Goal: Task Accomplishment & Management: Manage account settings

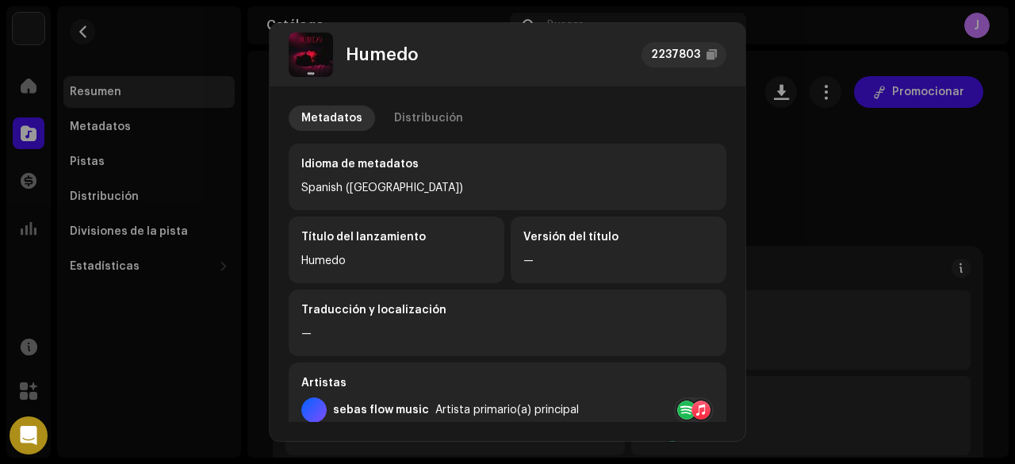
scroll to position [436, 0]
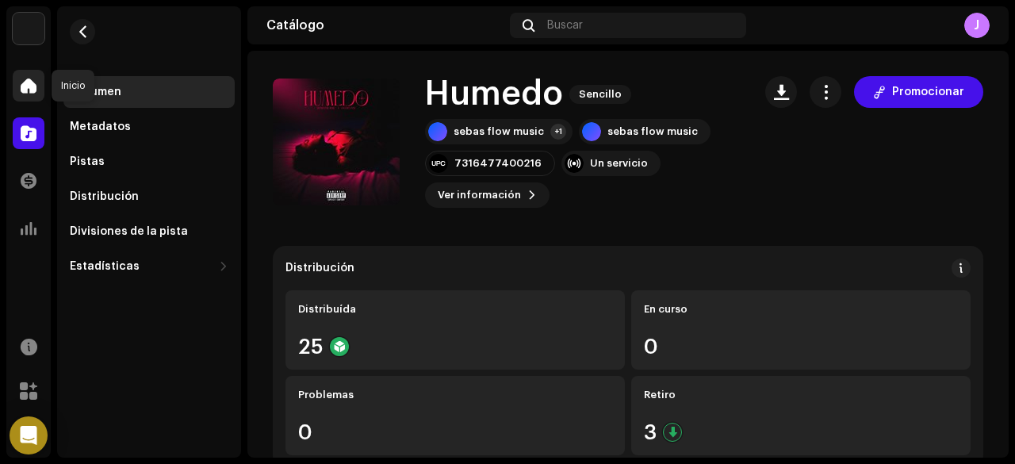
click at [34, 87] on span at bounding box center [29, 85] width 16 height 13
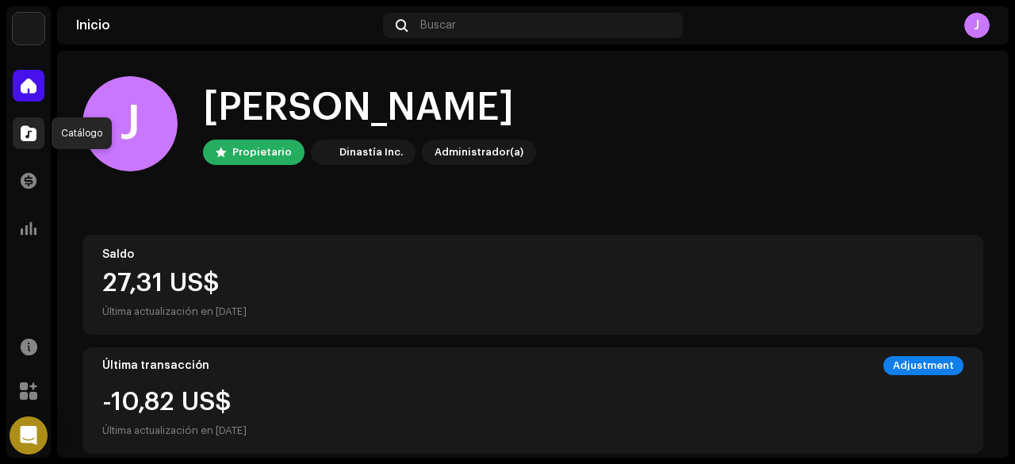
click at [19, 125] on div at bounding box center [29, 133] width 32 height 32
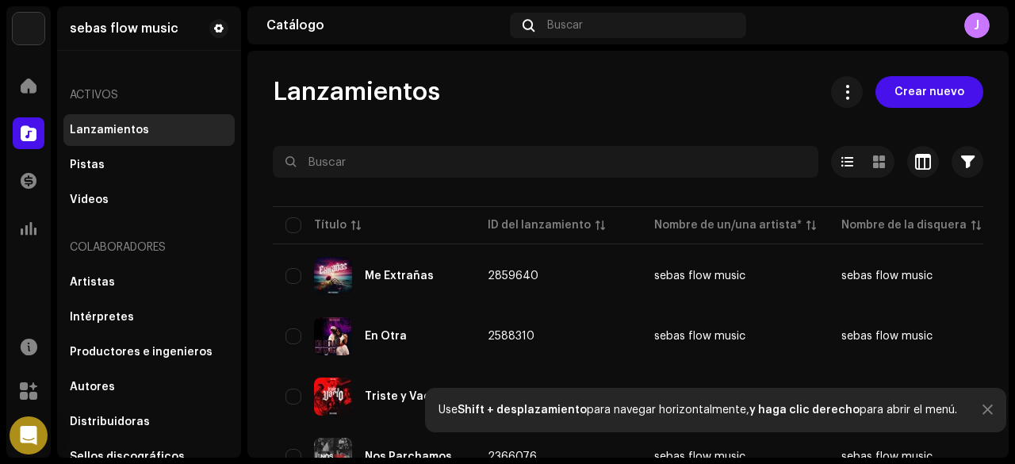
click at [983, 416] on div at bounding box center [988, 410] width 10 height 13
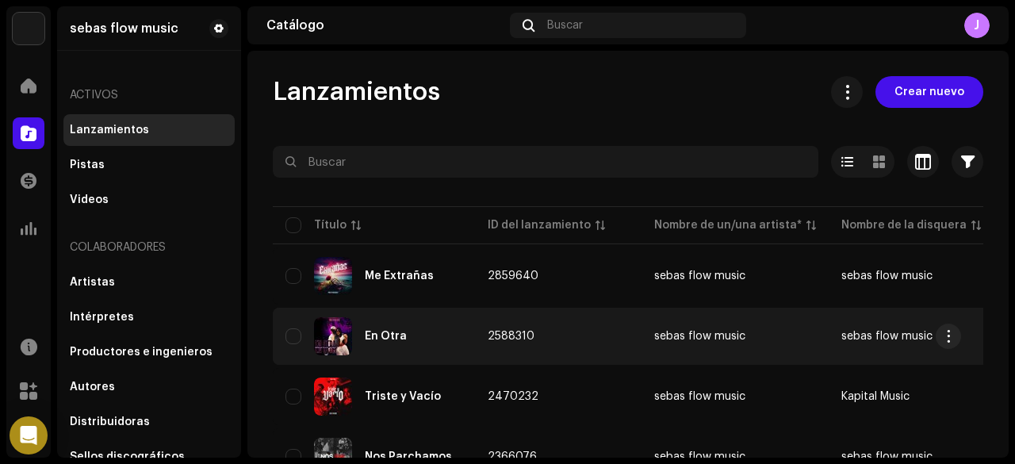
click at [425, 336] on div "En Otra" at bounding box center [374, 336] width 177 height 38
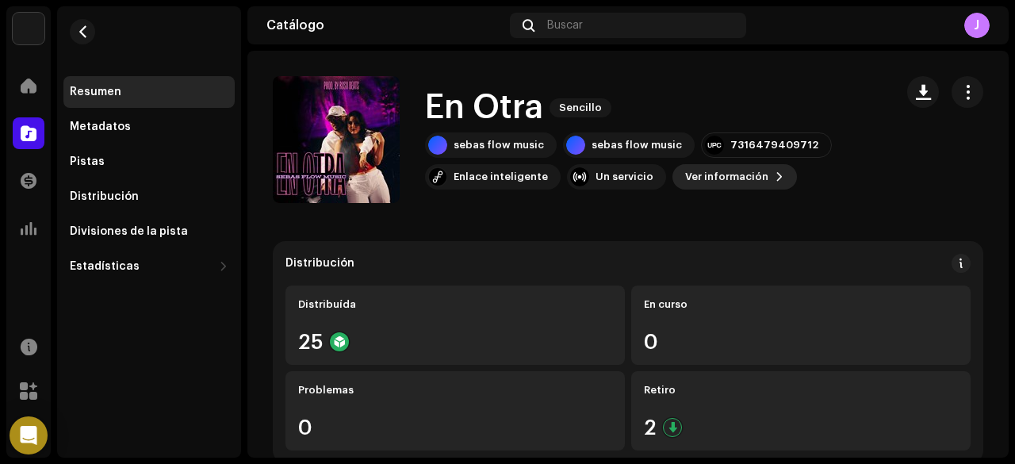
click at [700, 179] on span "Ver información" at bounding box center [726, 177] width 83 height 32
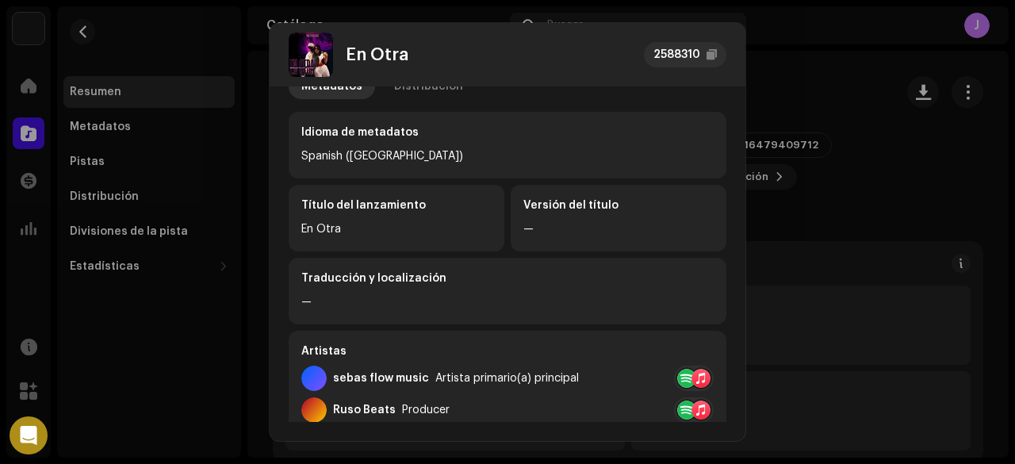
scroll to position [29, 0]
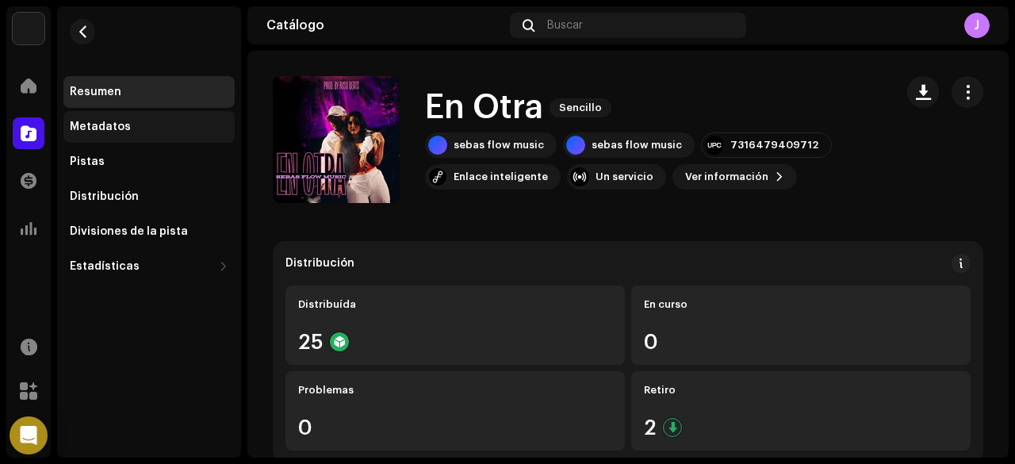
click at [108, 125] on div "Metadatos" at bounding box center [100, 127] width 61 height 13
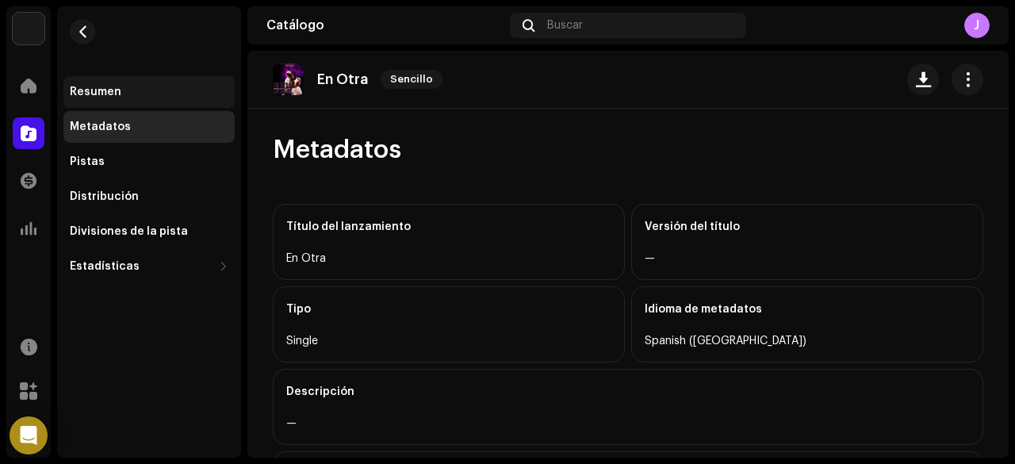
click at [135, 90] on div "Resumen" at bounding box center [149, 92] width 159 height 13
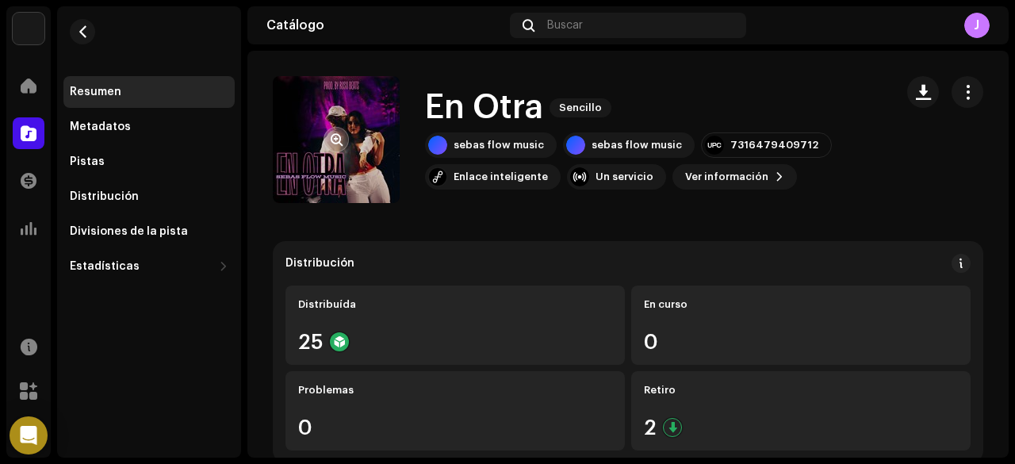
click at [320, 151] on re-a-cover at bounding box center [336, 139] width 127 height 127
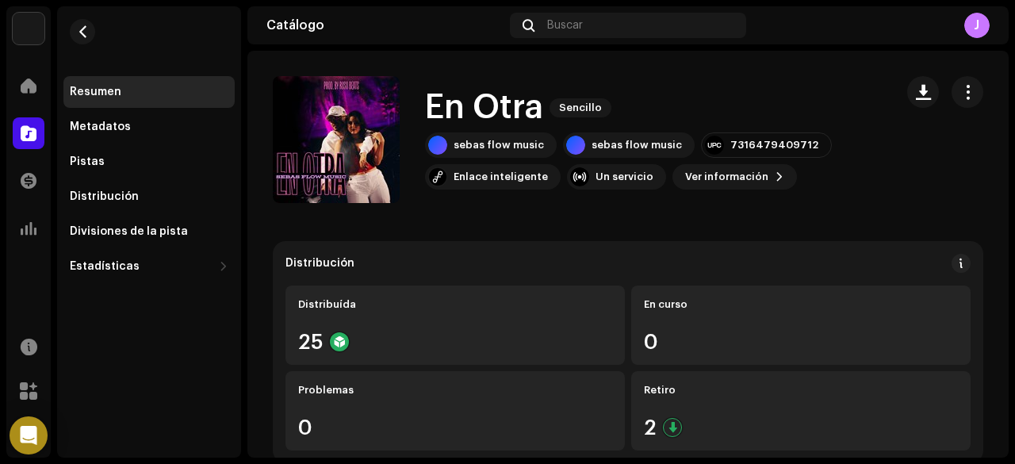
click at [525, 105] on h1 "En Otra" at bounding box center [484, 108] width 118 height 36
click at [717, 186] on span "Ver información" at bounding box center [726, 177] width 83 height 32
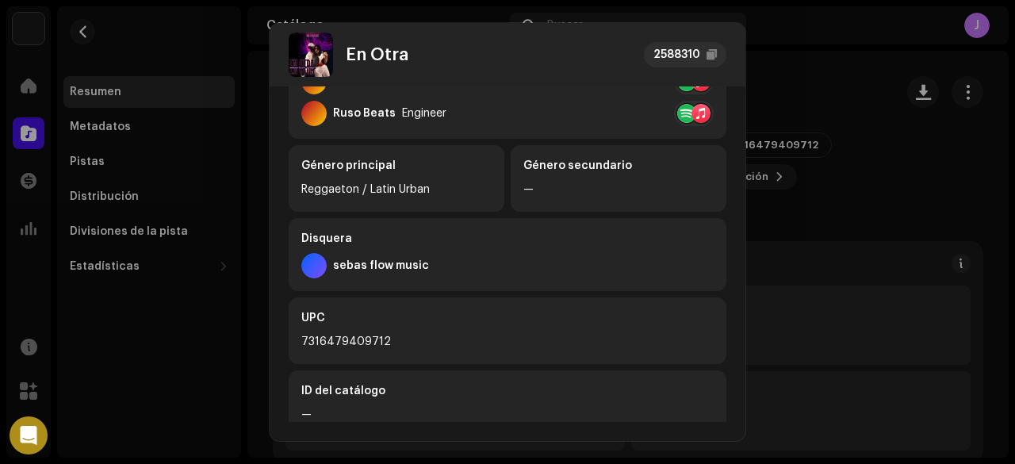
scroll to position [467, 0]
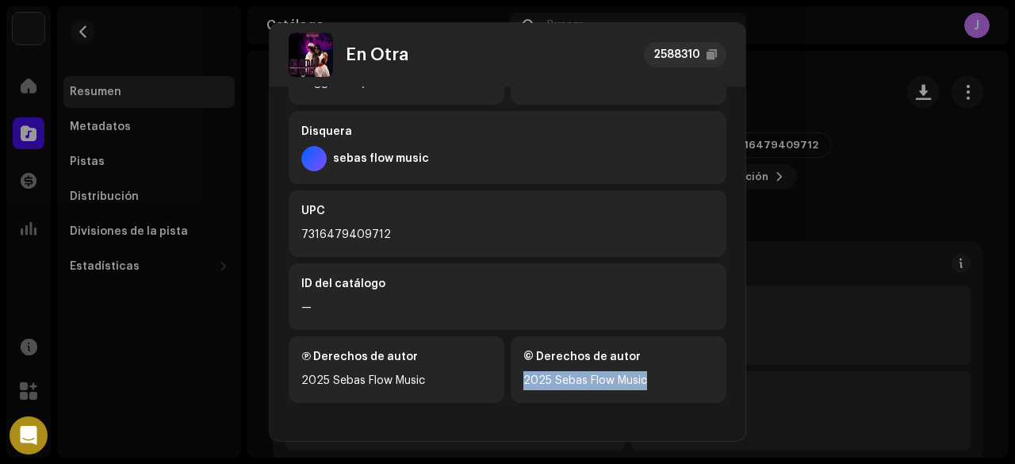
drag, startPoint x: 735, startPoint y: 414, endPoint x: 743, endPoint y: 360, distance: 54.5
click at [743, 360] on div "Metadatos Distribución Idioma de metadatos Spanish ([GEOGRAPHIC_DATA]) Título d…" at bounding box center [508, 254] width 476 height 336
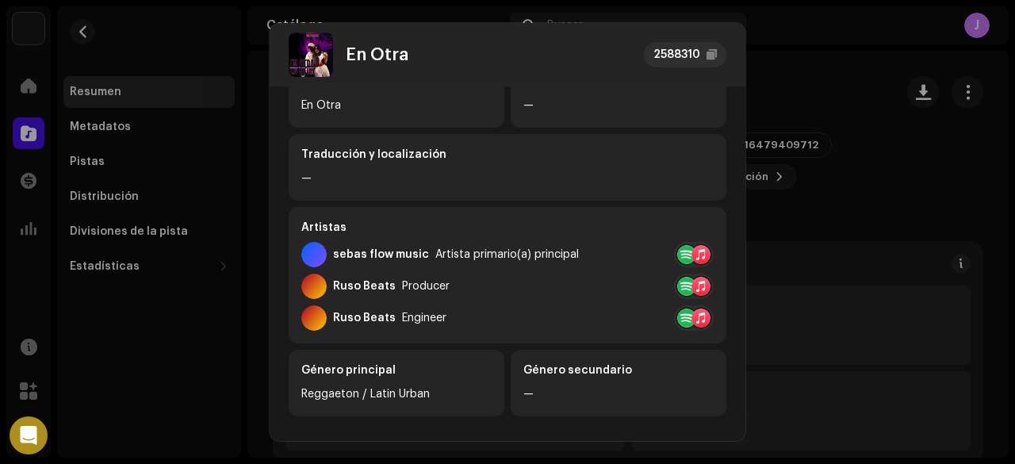
scroll to position [406, 0]
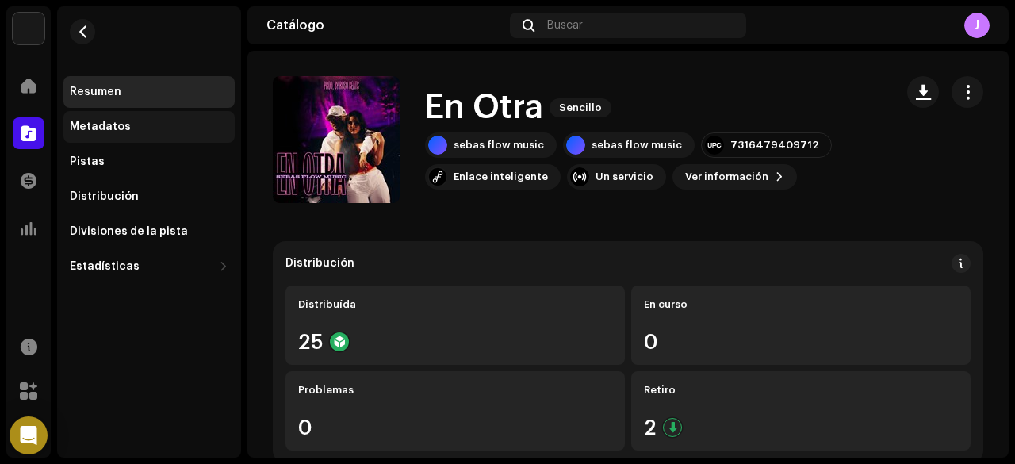
click at [144, 121] on div "Metadatos" at bounding box center [149, 127] width 159 height 13
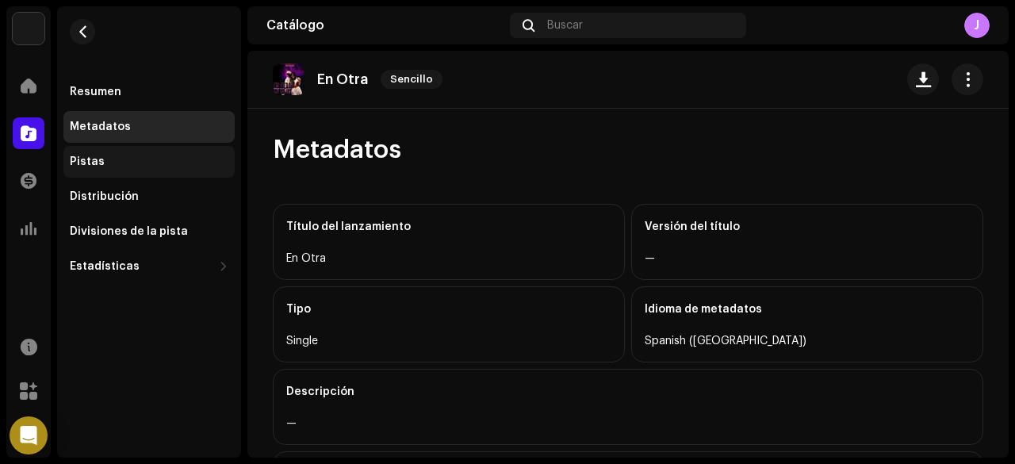
click at [141, 166] on div "Pistas" at bounding box center [149, 161] width 159 height 13
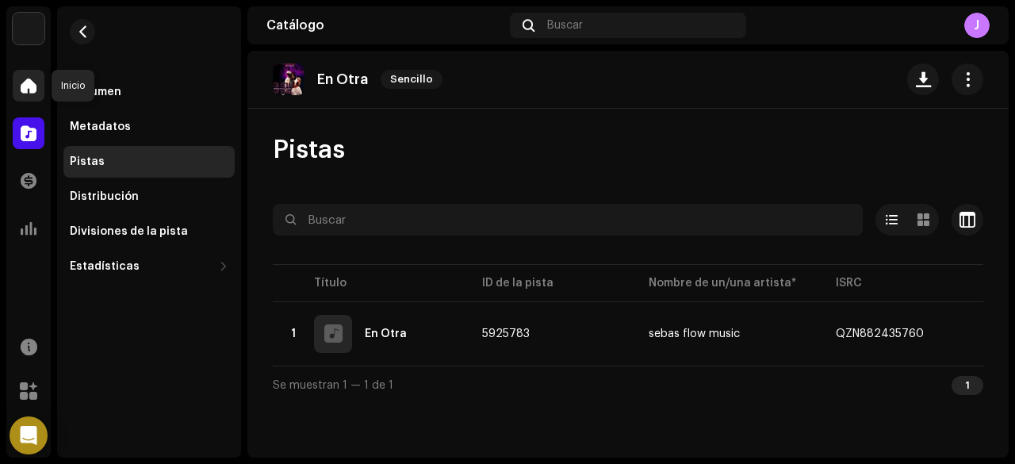
click at [37, 88] on div at bounding box center [29, 86] width 32 height 32
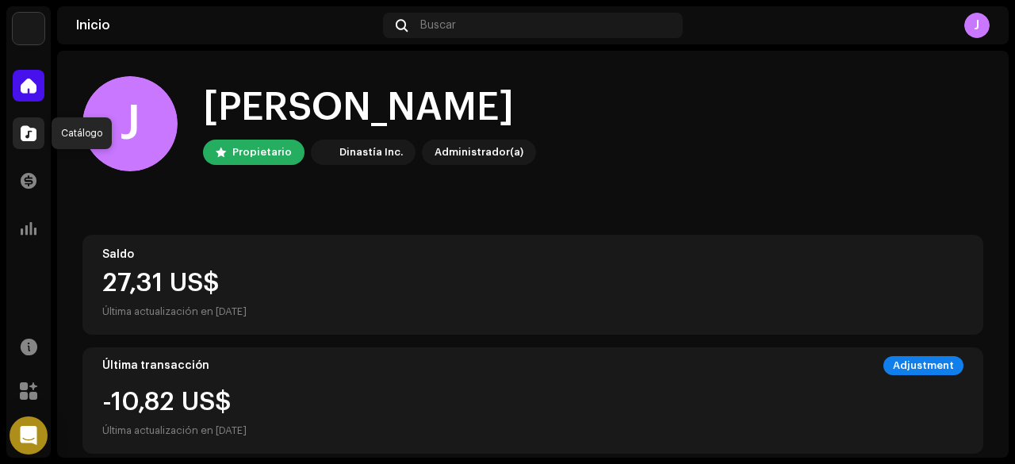
click at [15, 145] on div at bounding box center [29, 133] width 32 height 32
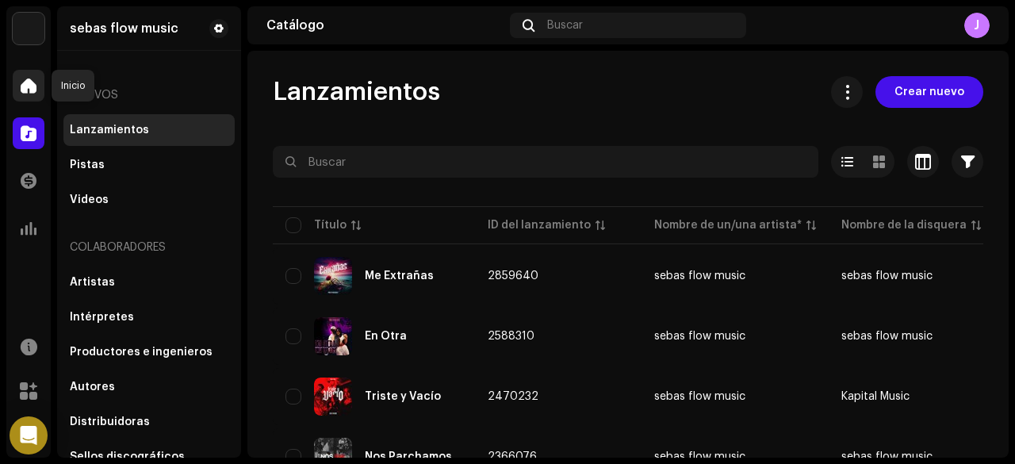
click at [23, 92] on span at bounding box center [29, 85] width 16 height 13
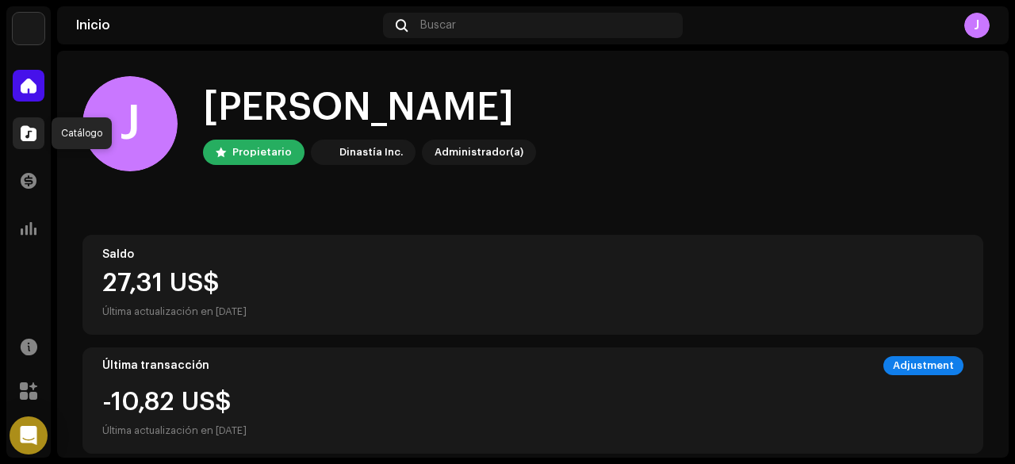
click at [29, 128] on span at bounding box center [29, 133] width 16 height 13
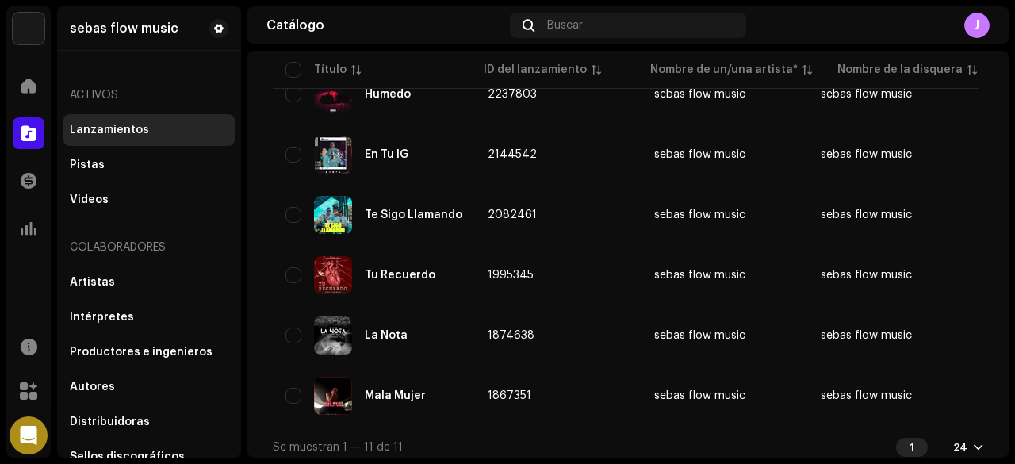
scroll to position [501, 0]
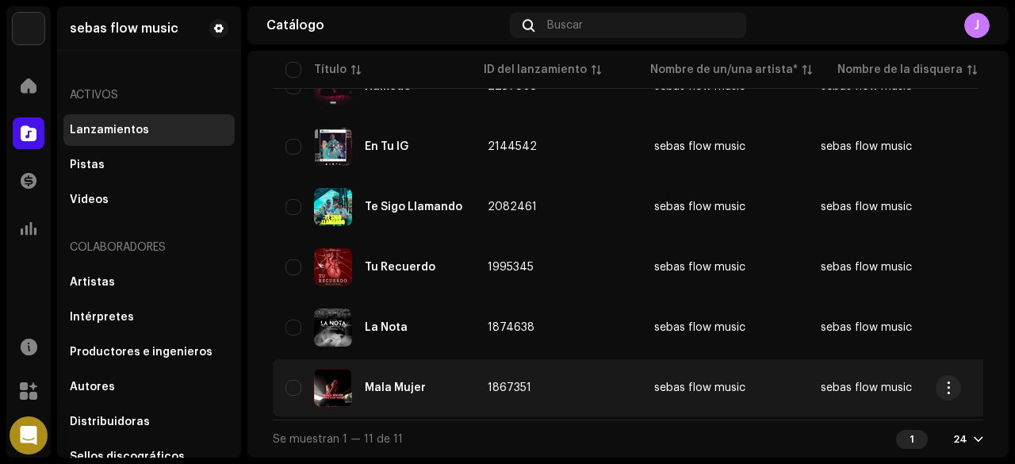
click at [488, 382] on span "1867351" at bounding box center [510, 387] width 44 height 11
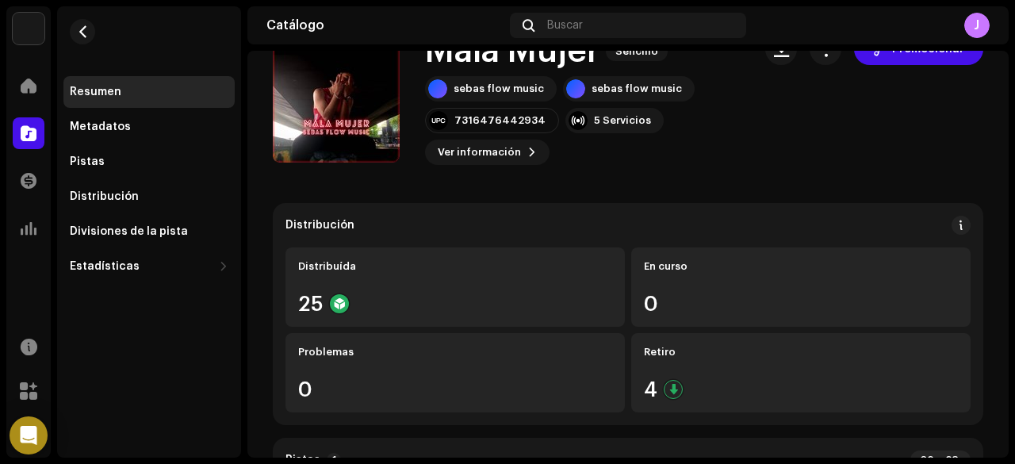
scroll to position [37, 0]
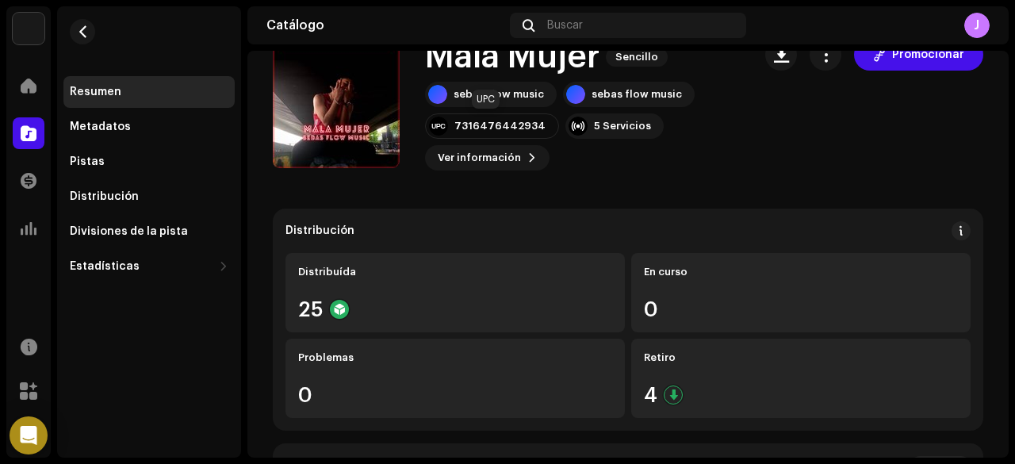
click at [487, 128] on div "7316476442934" at bounding box center [500, 126] width 91 height 13
copy div "7316476442934"
click at [486, 157] on span "Ver información" at bounding box center [479, 158] width 83 height 32
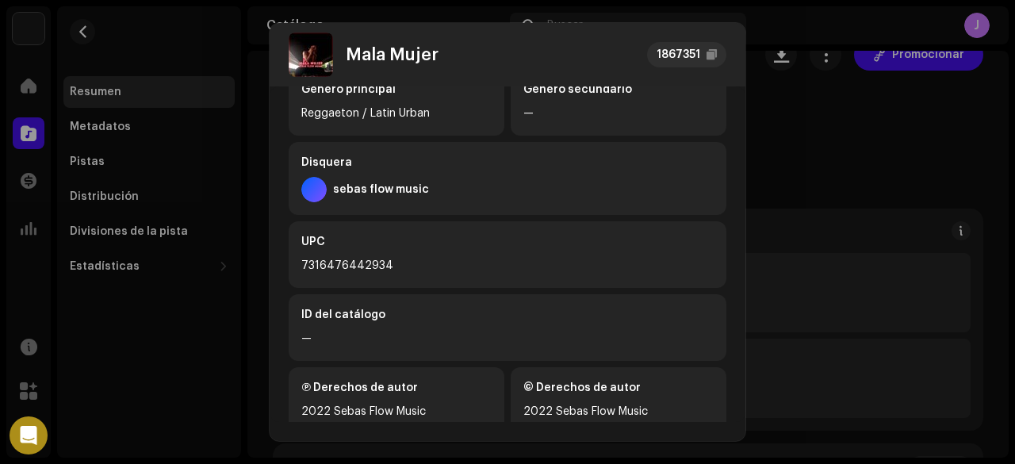
scroll to position [416, 0]
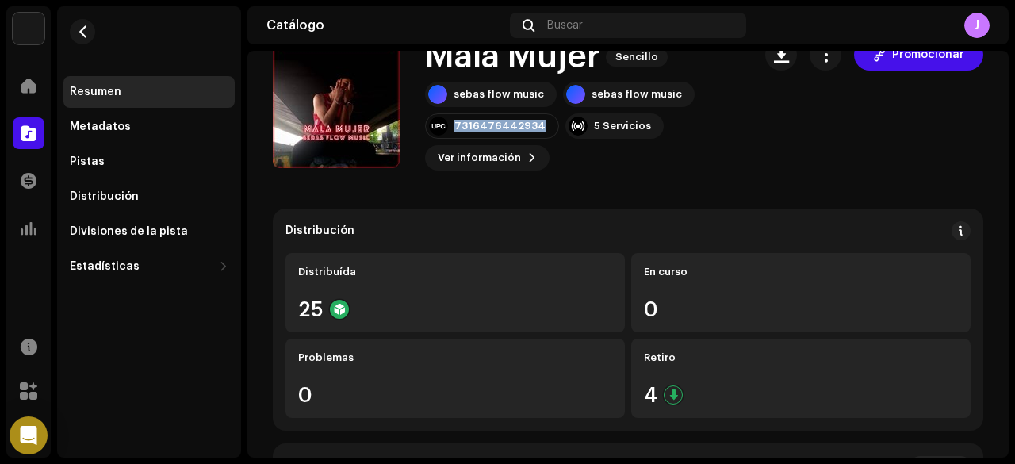
click at [769, 126] on div "Mala Mujer 1867351 Metadatos Distribución Idioma de metadatos Spanish Título de…" at bounding box center [507, 232] width 1015 height 464
click at [819, 53] on span "button" at bounding box center [826, 54] width 15 height 13
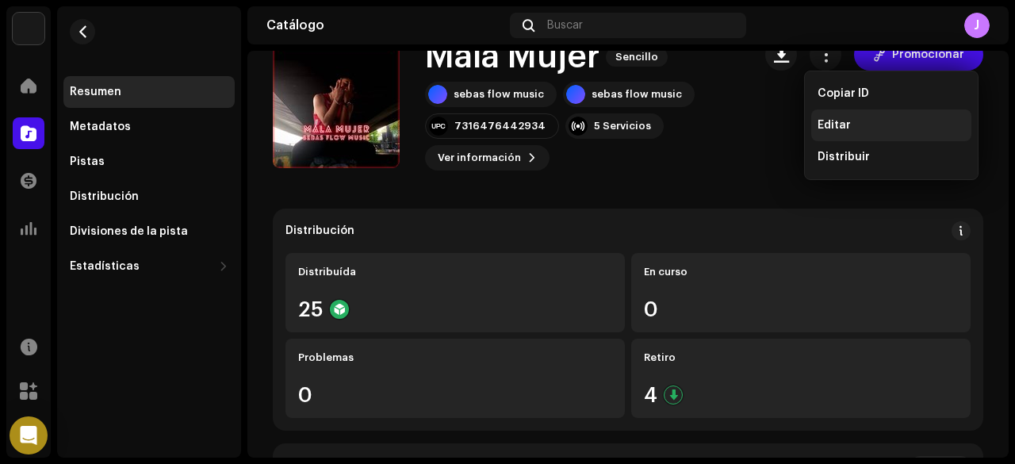
click at [837, 122] on span "Editar" at bounding box center [834, 125] width 33 height 13
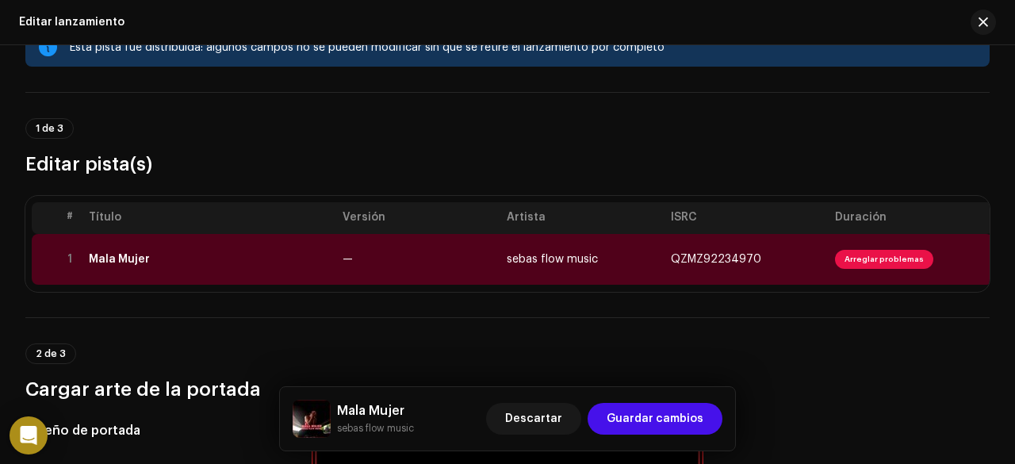
scroll to position [79, 0]
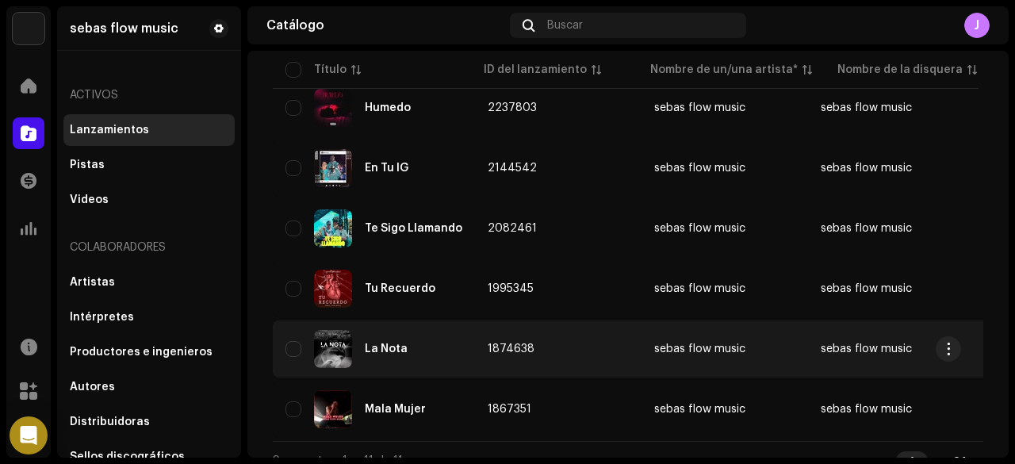
scroll to position [476, 0]
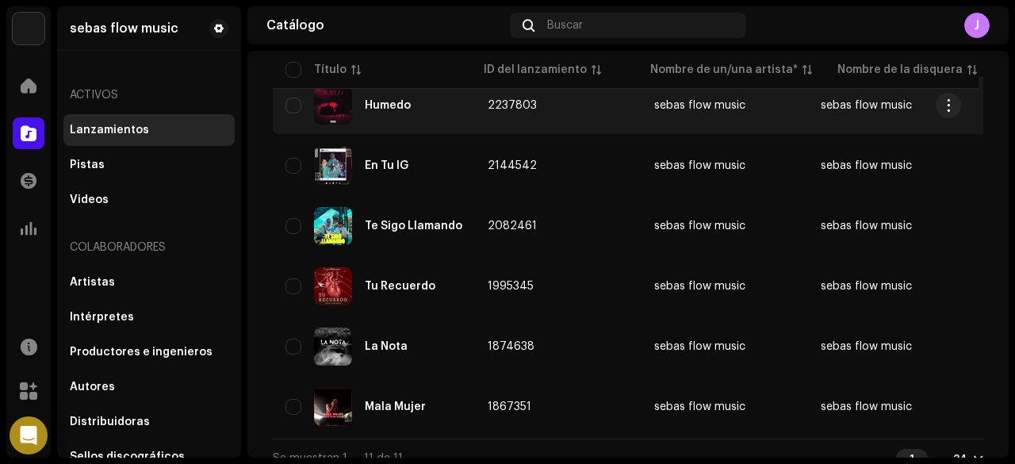
click at [416, 117] on div "Humedo" at bounding box center [374, 105] width 177 height 38
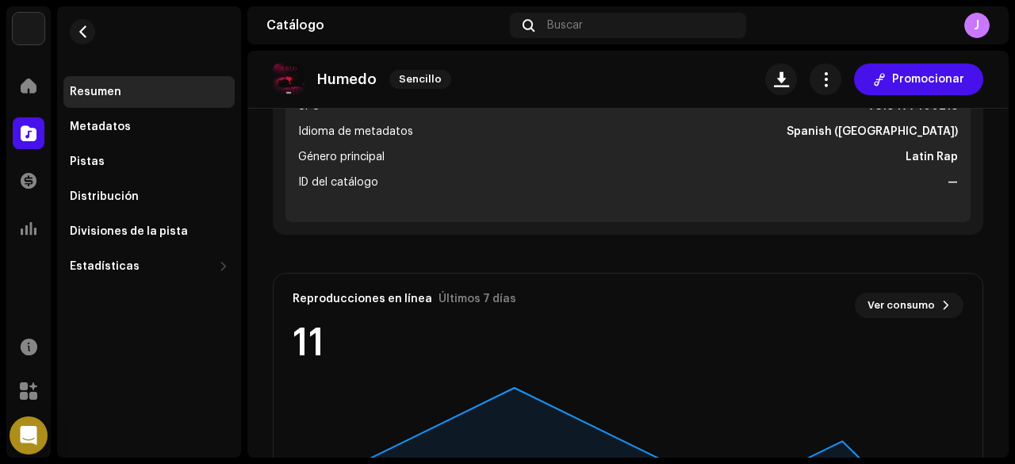
scroll to position [555, 0]
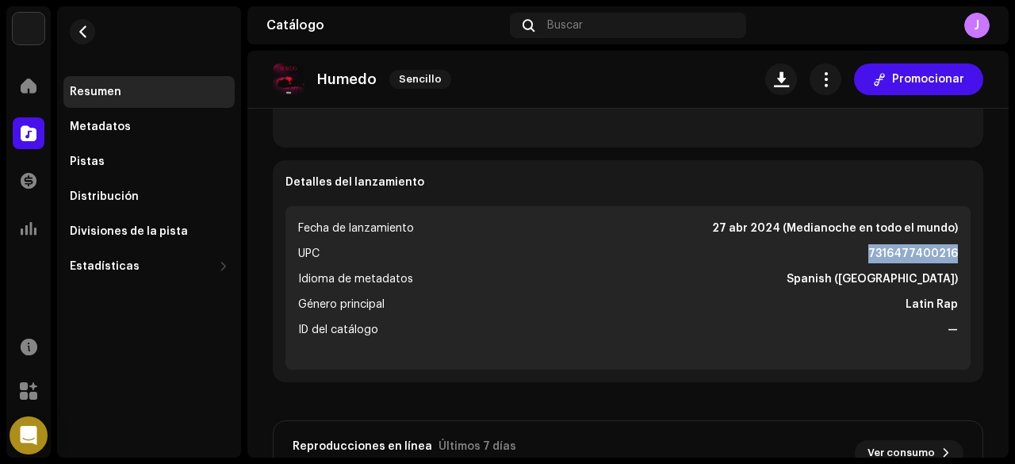
drag, startPoint x: 865, startPoint y: 251, endPoint x: 958, endPoint y: 248, distance: 92.9
click at [958, 248] on ul "Fecha de lanzamiento [DATE] (Medianoche en todo el mundo) UPC 7316477400216 Idi…" at bounding box center [628, 287] width 685 height 163
copy strong "7316477400216"
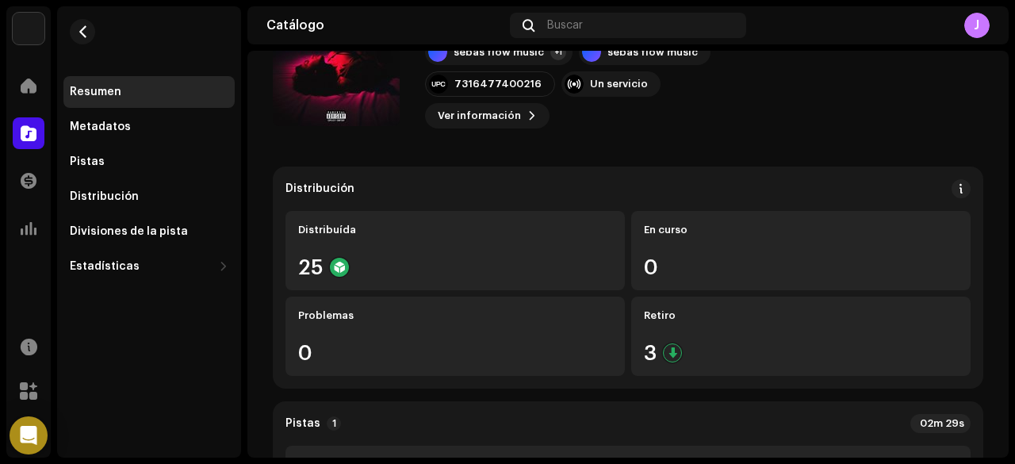
scroll to position [0, 0]
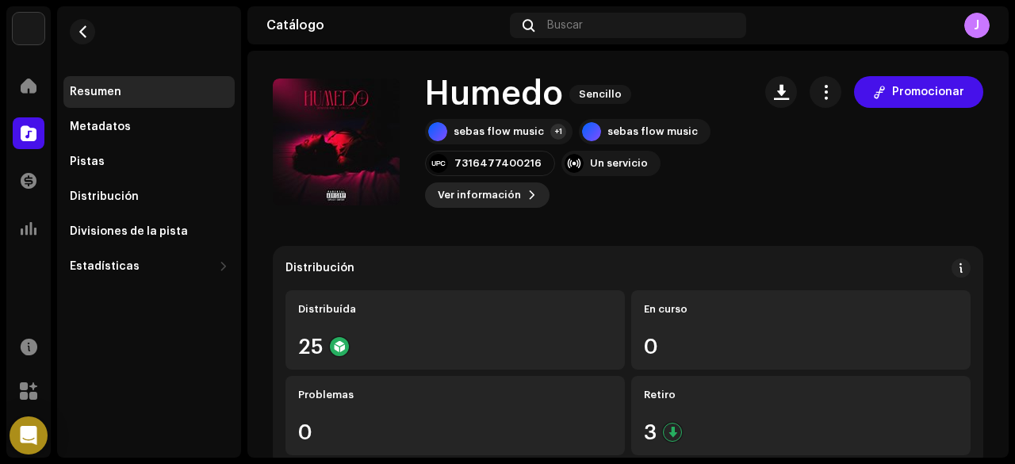
click at [509, 191] on span "Ver información" at bounding box center [479, 195] width 83 height 32
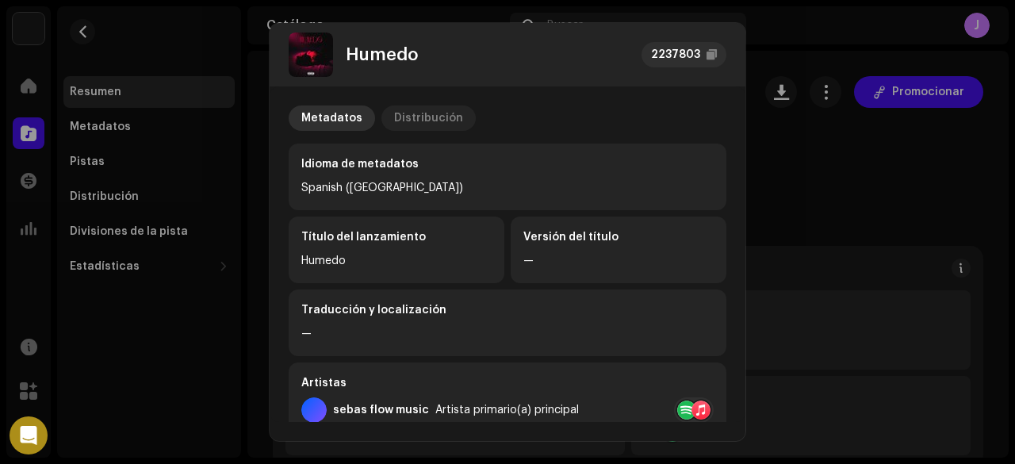
click at [447, 107] on div "Distribución" at bounding box center [428, 118] width 69 height 25
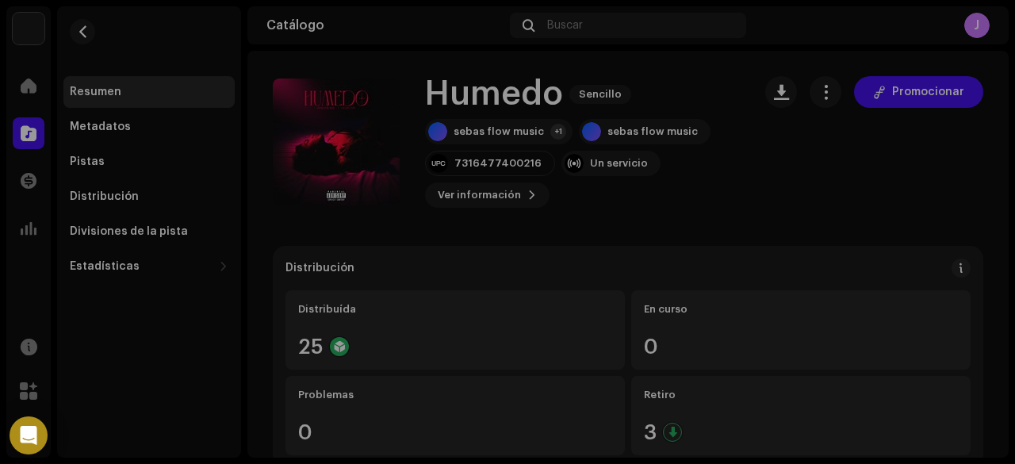
click at [786, 166] on div "Humedo 2237803 Metadatos Distribución Fecha de lanzamiento [DATE] (Medianoche e…" at bounding box center [507, 232] width 1015 height 464
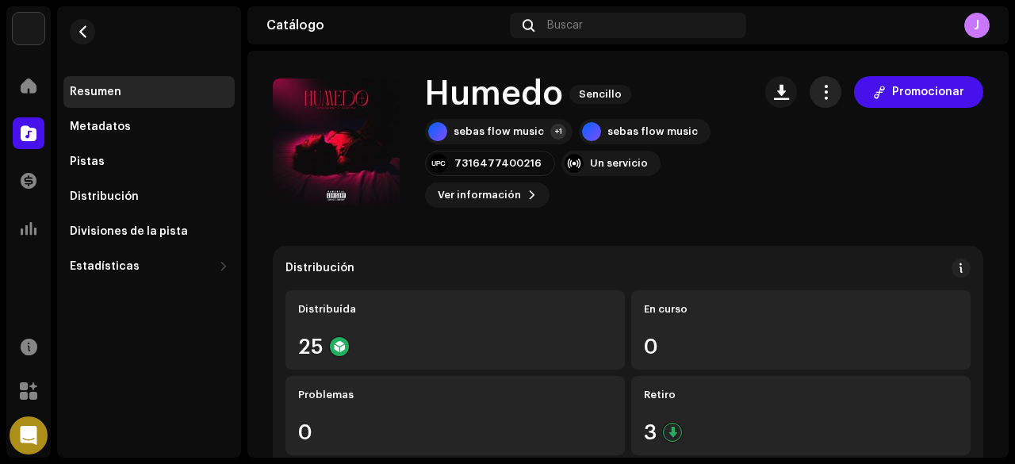
click at [819, 94] on span "button" at bounding box center [826, 92] width 15 height 13
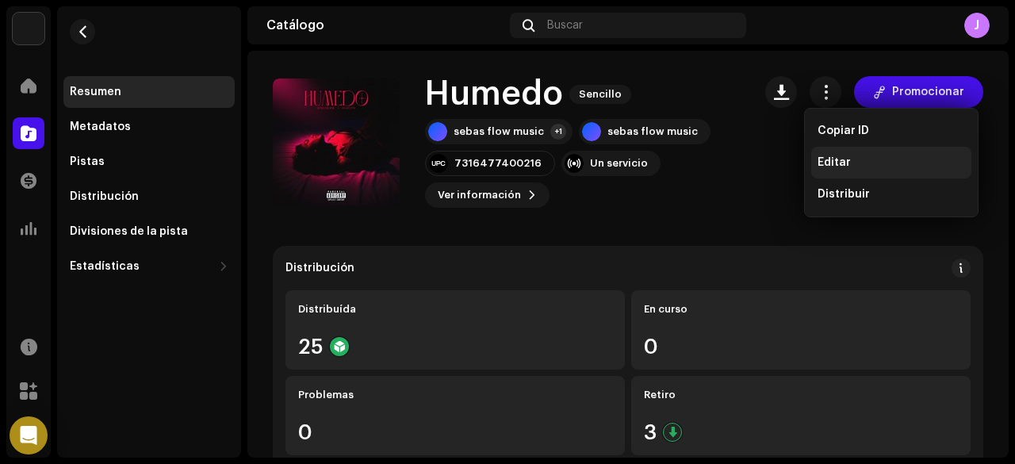
click at [833, 162] on span "Editar" at bounding box center [834, 162] width 33 height 13
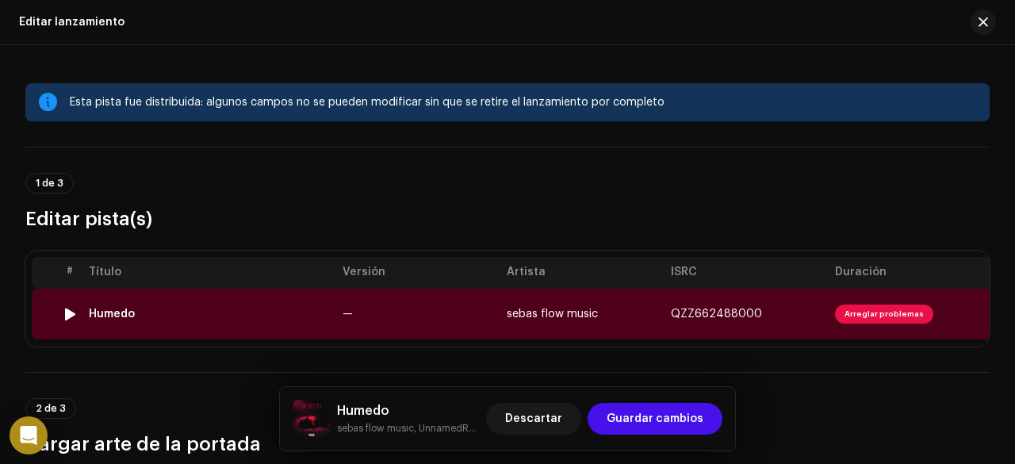
scroll to position [238, 0]
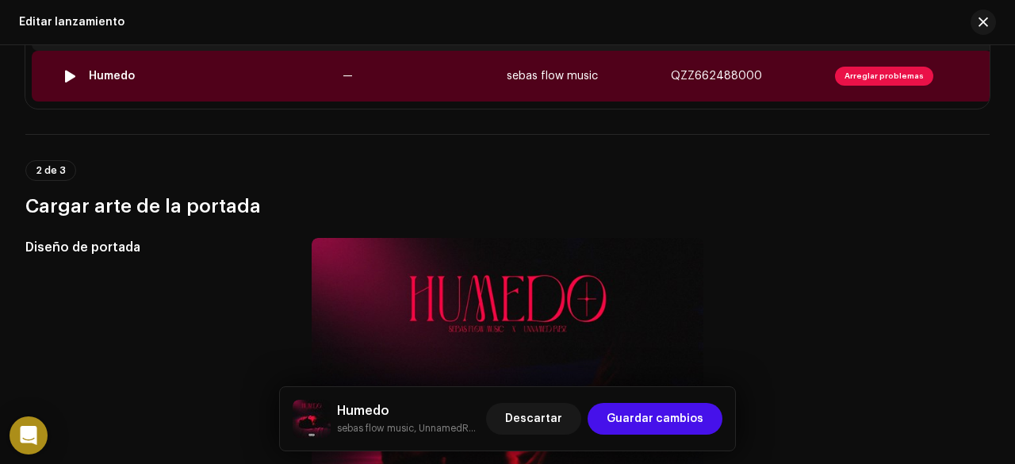
click at [486, 83] on td "—" at bounding box center [418, 76] width 164 height 51
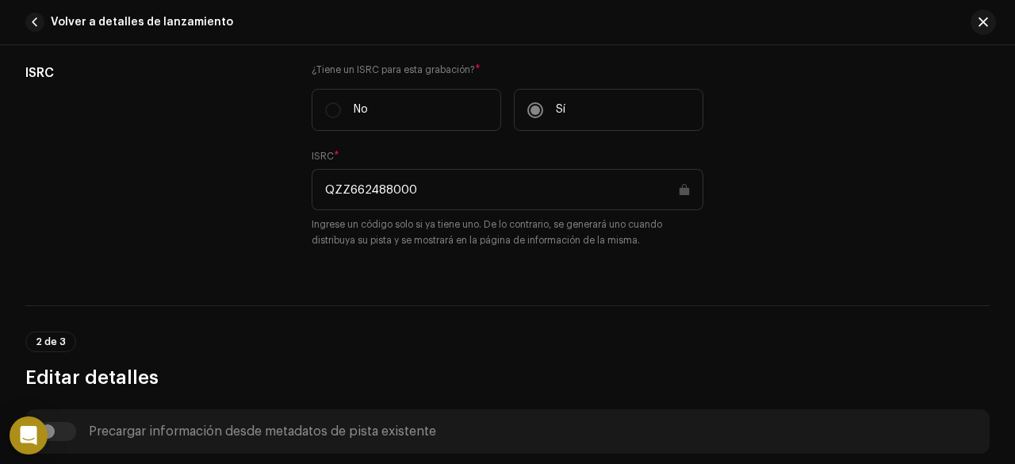
scroll to position [397, 0]
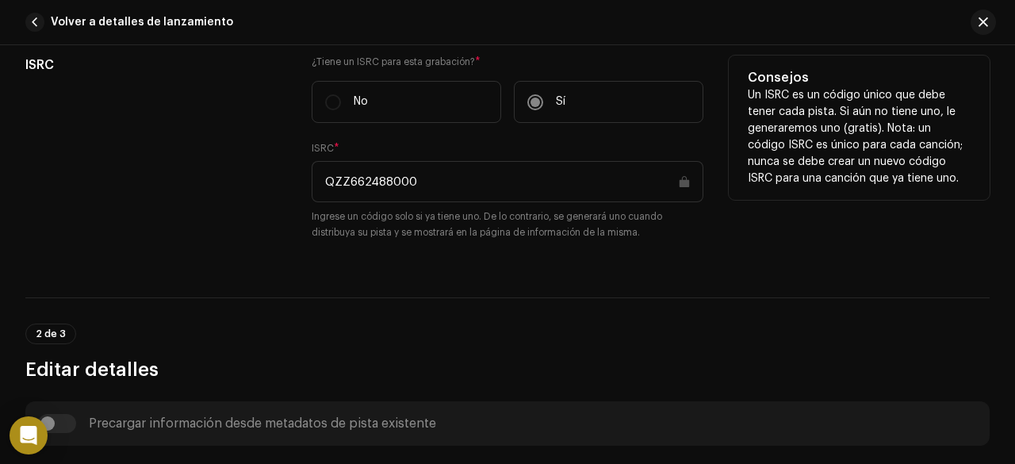
drag, startPoint x: 417, startPoint y: 180, endPoint x: 302, endPoint y: 188, distance: 115.3
click at [302, 188] on div "ISRC ¿Tiene un ISRC para esta grabación? * No Sí ISRC * QZZ662488000 Ingrese un…" at bounding box center [507, 158] width 965 height 204
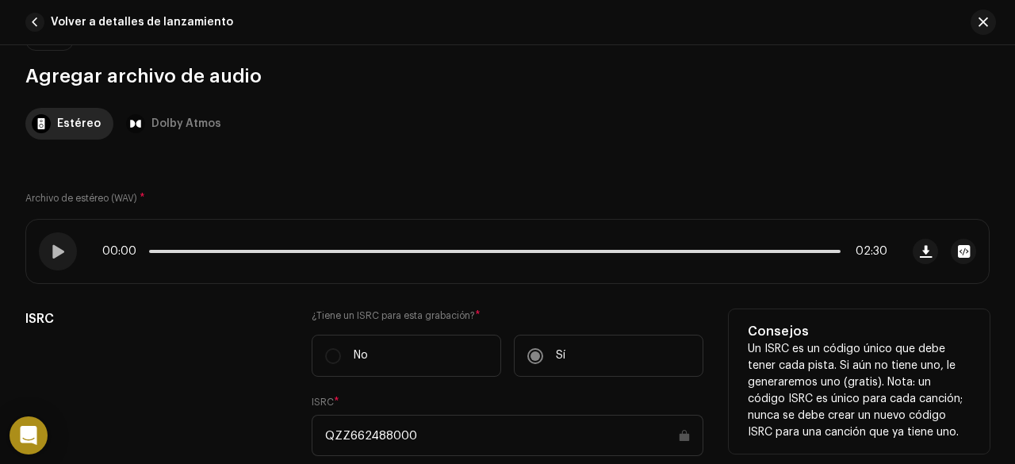
scroll to position [0, 0]
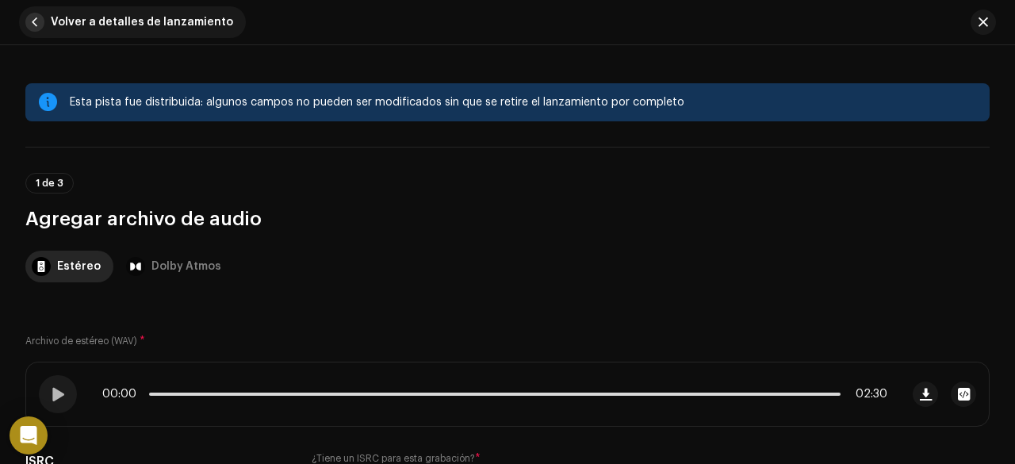
click at [40, 21] on span "button" at bounding box center [34, 22] width 19 height 19
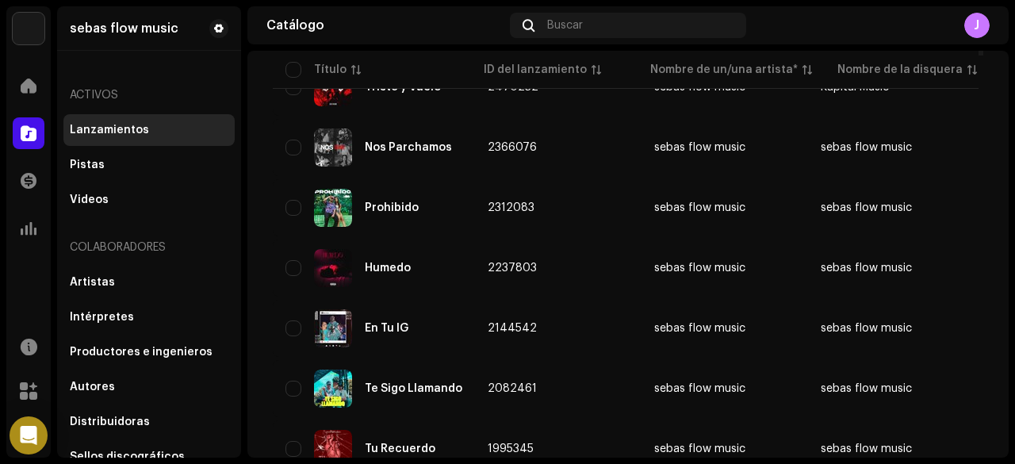
scroll to position [317, 0]
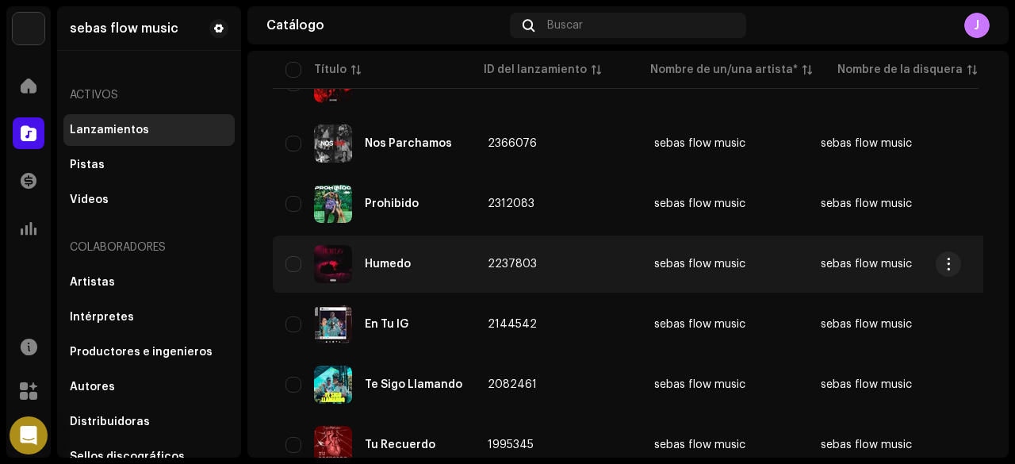
click at [447, 252] on div "Humedo" at bounding box center [374, 264] width 177 height 38
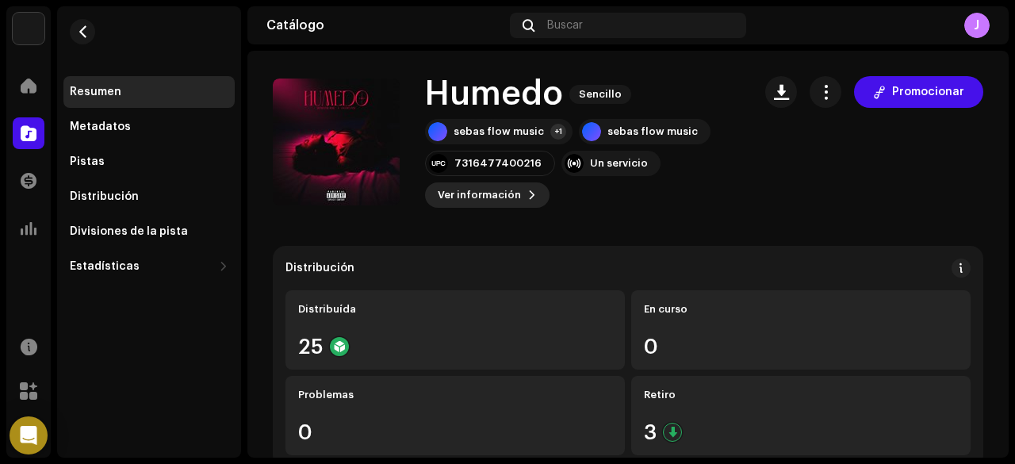
click at [521, 196] on button "Ver información" at bounding box center [487, 194] width 125 height 25
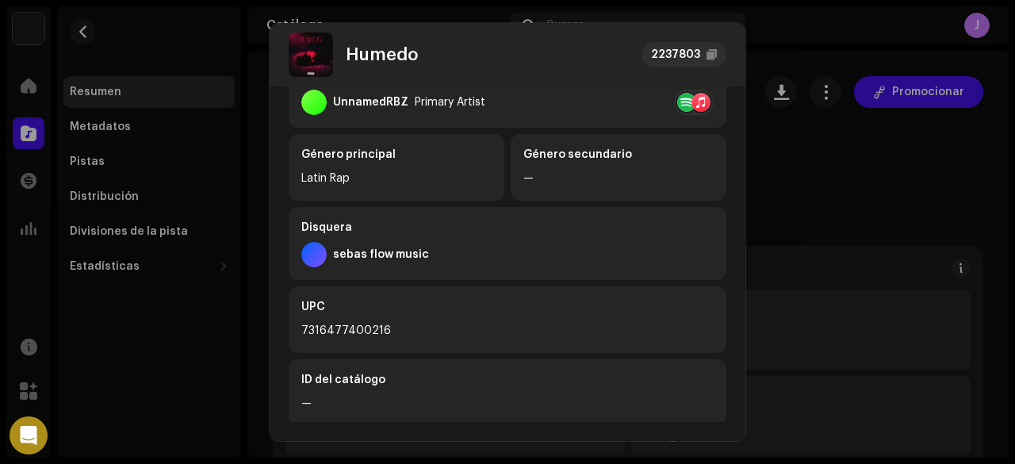
scroll to position [436, 0]
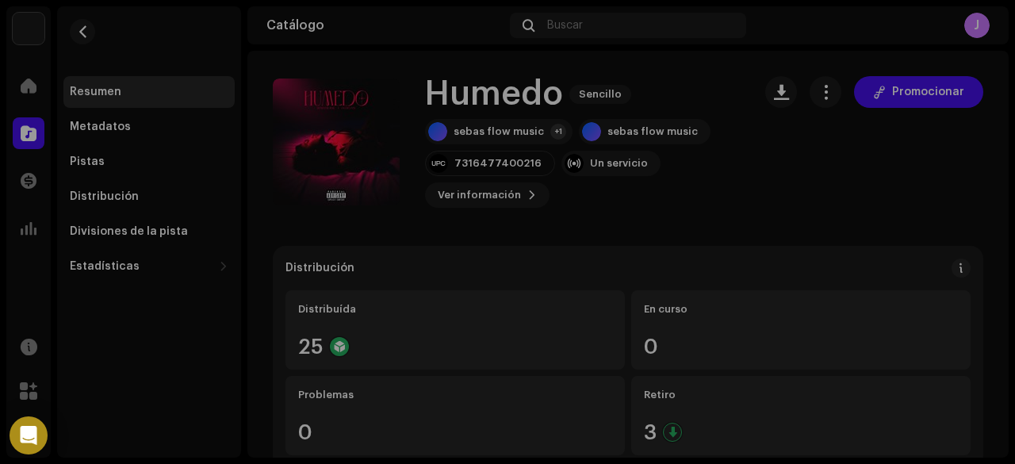
click at [822, 208] on div "Humedo 2237803 Metadatos Distribución Idioma de metadatos Spanish ([GEOGRAPHIC_…" at bounding box center [507, 232] width 1015 height 464
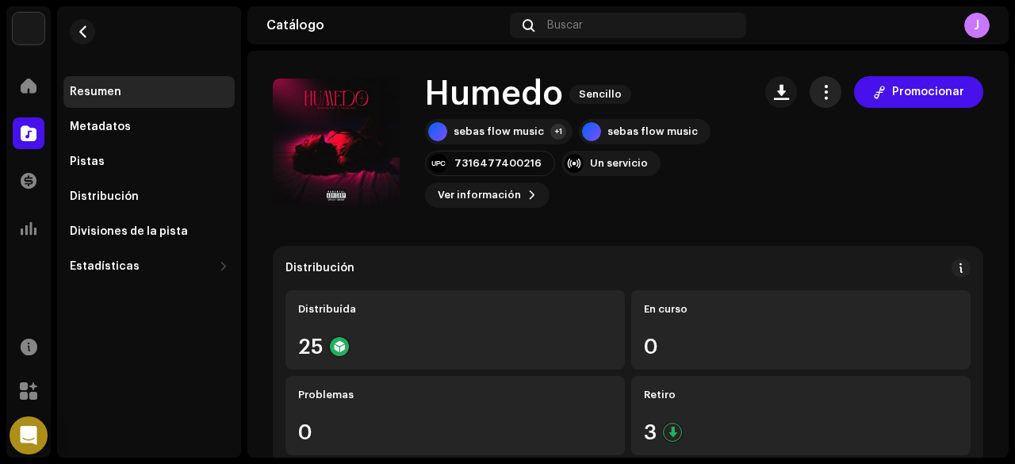
click at [828, 90] on button "button" at bounding box center [826, 92] width 32 height 32
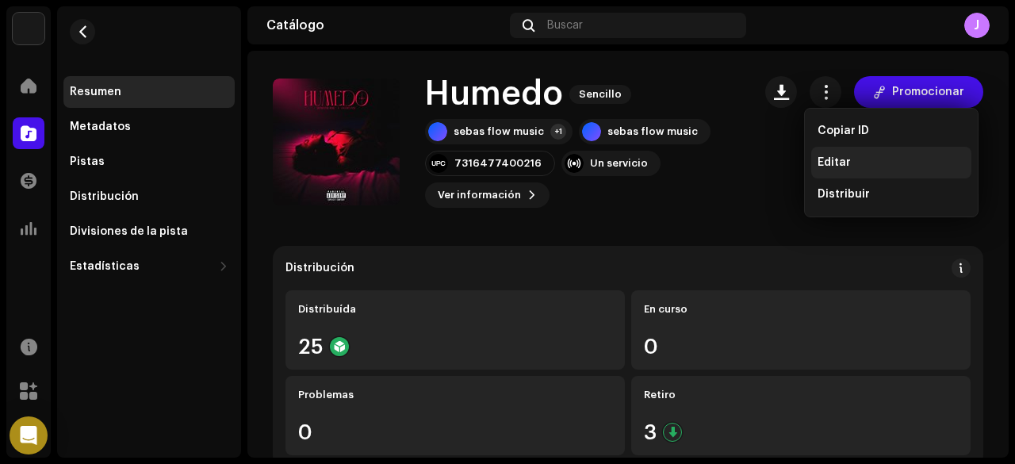
click at [844, 158] on span "Editar" at bounding box center [834, 162] width 33 height 13
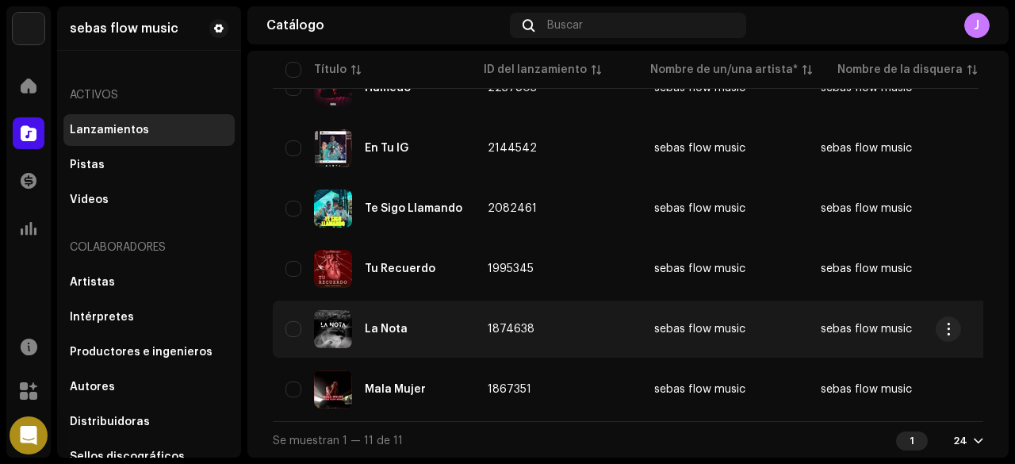
scroll to position [501, 0]
click at [406, 313] on div "La Nota" at bounding box center [374, 328] width 177 height 38
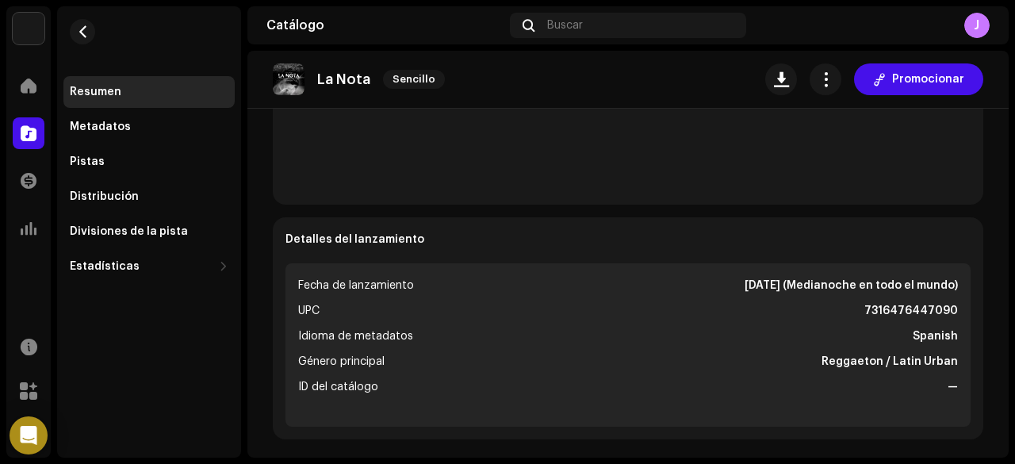
scroll to position [635, 0]
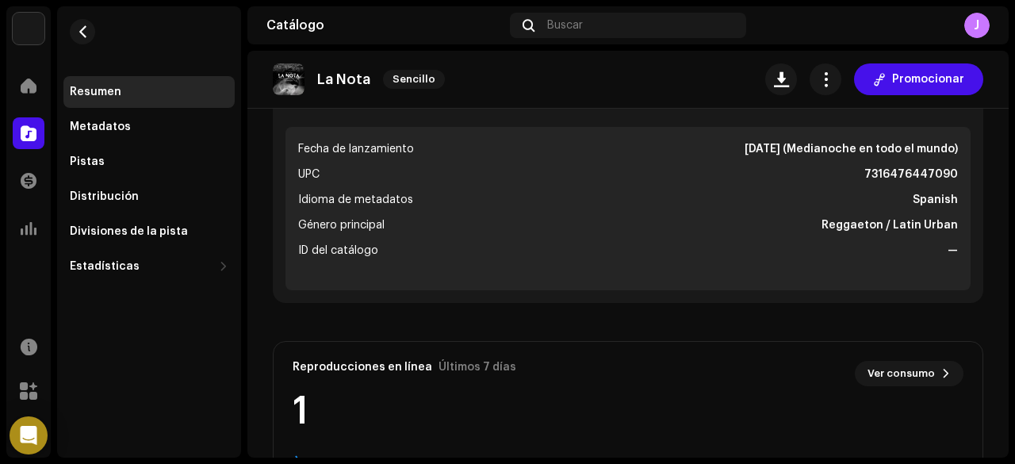
drag, startPoint x: 863, startPoint y: 170, endPoint x: 947, endPoint y: 171, distance: 84.1
click at [947, 171] on re-o-release-hero "La Nota Sencillo Promocionar La Nota Sencillo sebas flow music +1 sebas flow mu…" at bounding box center [629, 117] width 762 height 132
click at [938, 171] on re-o-release-hero "La Nota Sencillo Promocionar La Nota Sencillo sebas flow music +1 sebas flow mu…" at bounding box center [629, 117] width 762 height 132
drag, startPoint x: 934, startPoint y: 171, endPoint x: 513, endPoint y: 225, distance: 423.8
click at [513, 225] on li "Género principal Reggaeton / Latin Urban" at bounding box center [628, 225] width 660 height 19
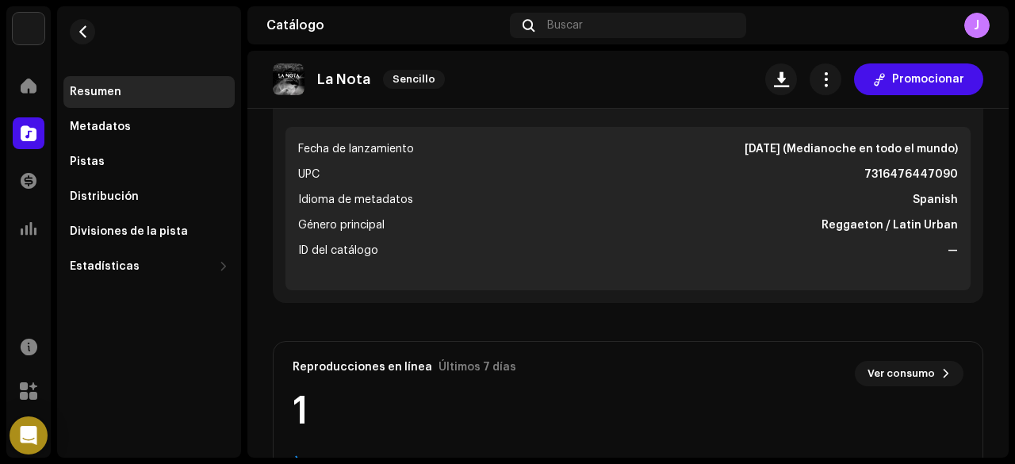
drag, startPoint x: 856, startPoint y: 169, endPoint x: 967, endPoint y: 175, distance: 111.2
click at [967, 175] on re-o-release-hero "La Nota Sencillo Promocionar La Nota Sencillo sebas flow music +1 sebas flow mu…" at bounding box center [629, 117] width 762 height 132
drag, startPoint x: 954, startPoint y: 169, endPoint x: 879, endPoint y: 173, distance: 74.7
click at [879, 173] on re-o-release-hero "La Nota Sencillo Promocionar La Nota Sencillo sebas flow music +1 sebas flow mu…" at bounding box center [629, 117] width 762 height 132
click at [866, 163] on re-o-release-hero "La Nota Sencillo Promocionar La Nota Sencillo sebas flow music +1 sebas flow mu…" at bounding box center [629, 117] width 762 height 132
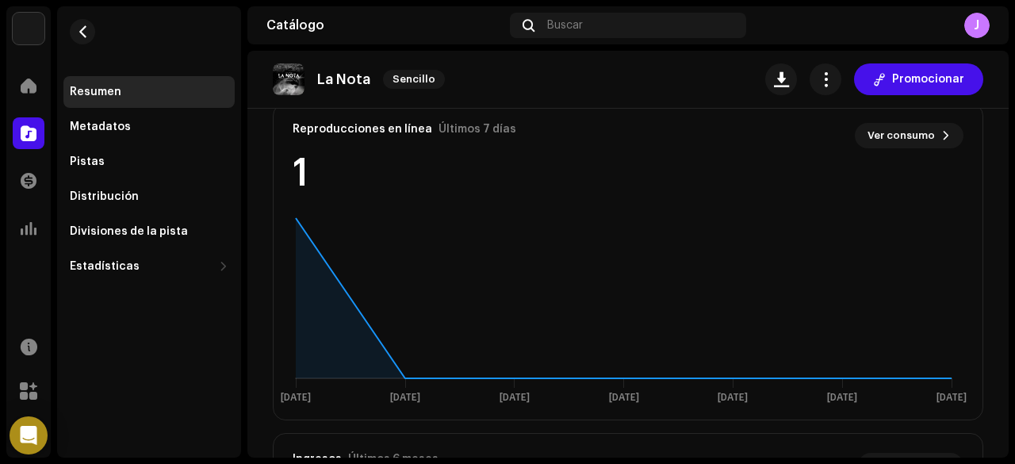
scroll to position [555, 0]
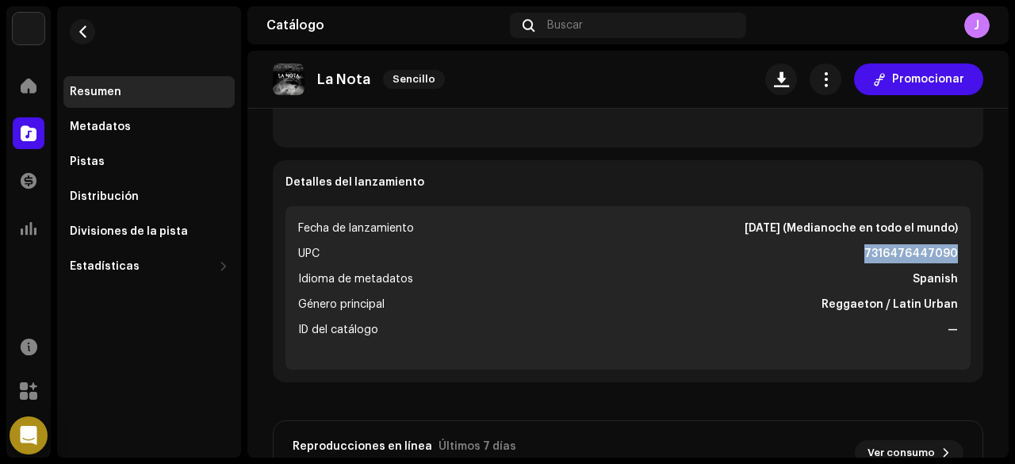
drag, startPoint x: 945, startPoint y: 248, endPoint x: 852, endPoint y: 258, distance: 93.3
click at [852, 258] on li "UPC 7316476447090" at bounding box center [628, 253] width 660 height 19
copy strong "7316476447090"
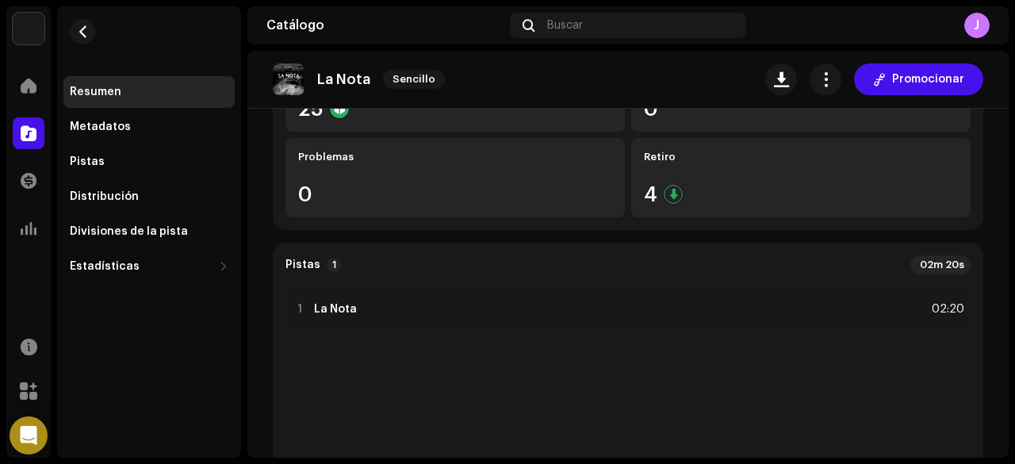
scroll to position [0, 0]
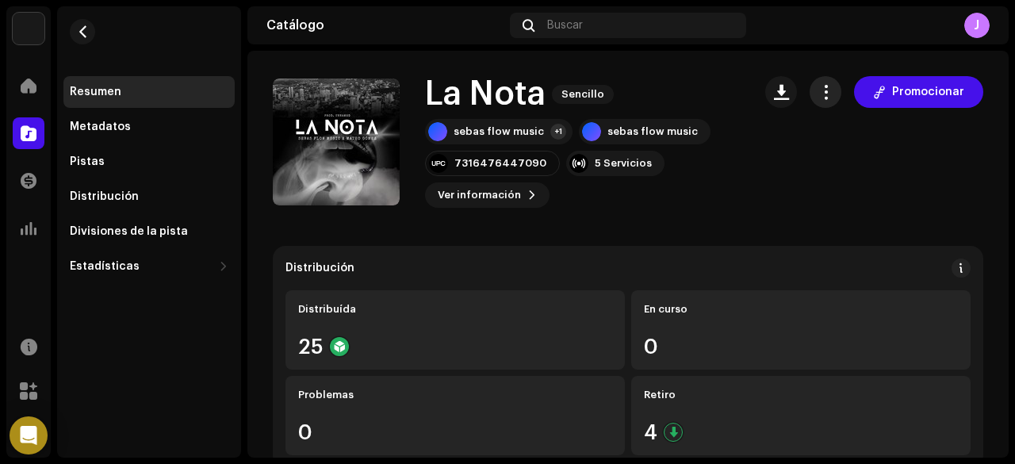
click at [827, 88] on span "button" at bounding box center [826, 92] width 15 height 13
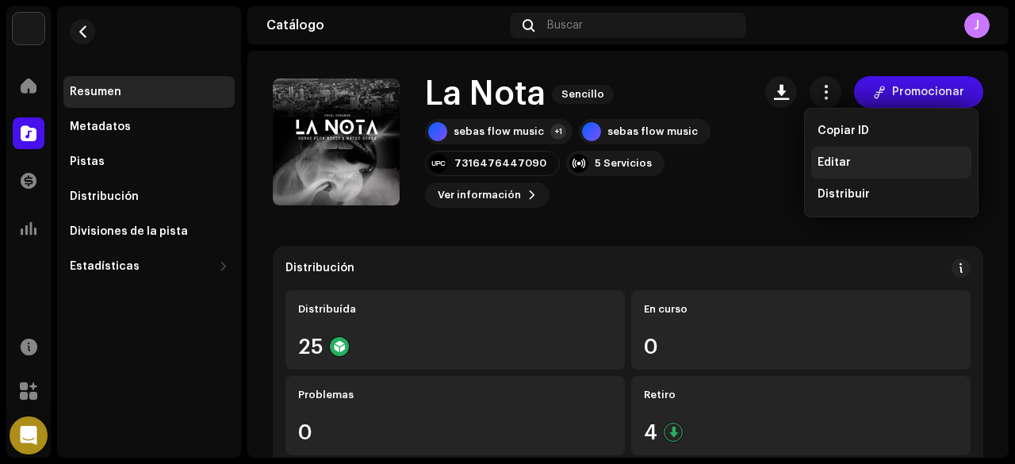
click at [829, 158] on span "Editar" at bounding box center [834, 162] width 33 height 13
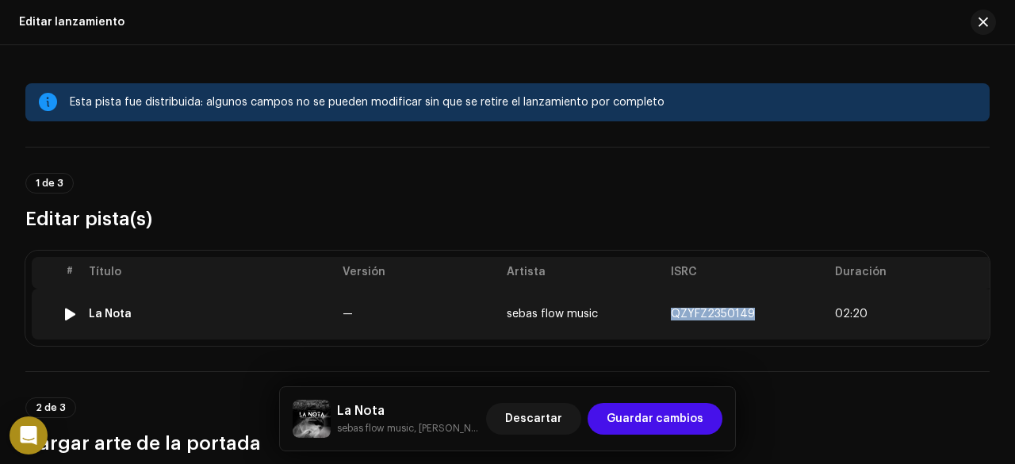
drag, startPoint x: 676, startPoint y: 310, endPoint x: 753, endPoint y: 309, distance: 77.0
click at [753, 309] on td "QZYFZ2350149" at bounding box center [747, 314] width 164 height 51
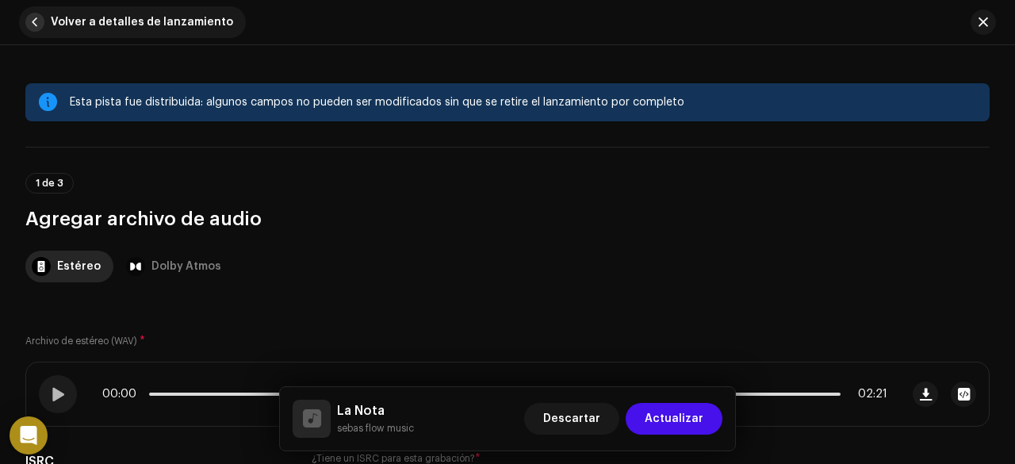
click at [39, 25] on span "button" at bounding box center [34, 22] width 19 height 19
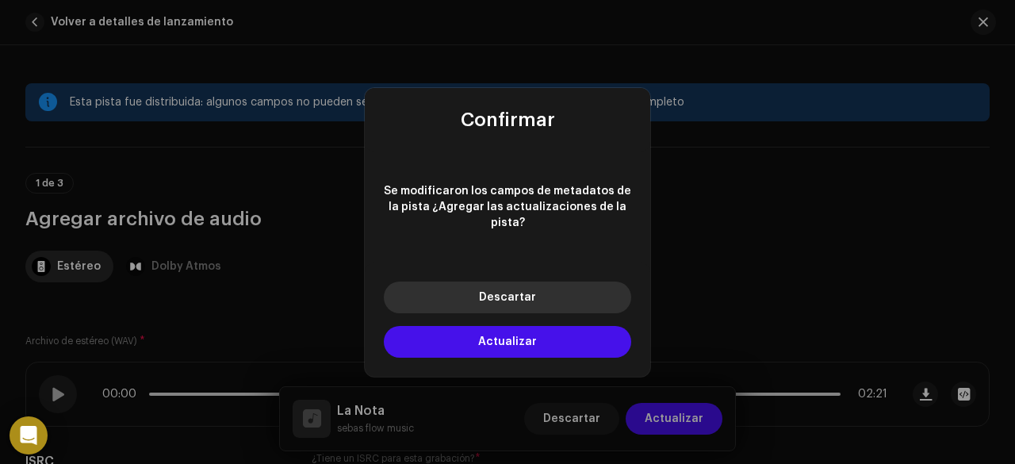
click at [532, 294] on button "Descartar" at bounding box center [508, 298] width 248 height 32
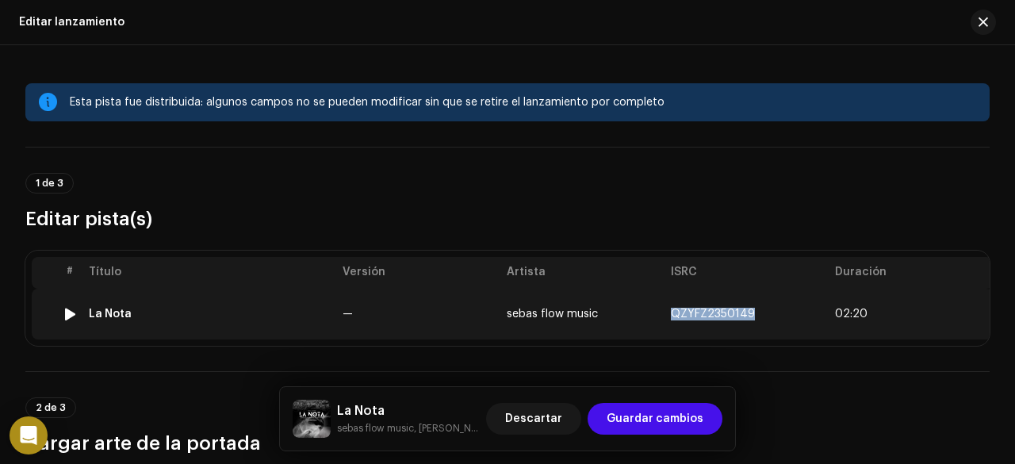
copy span "QZYFZ2350149"
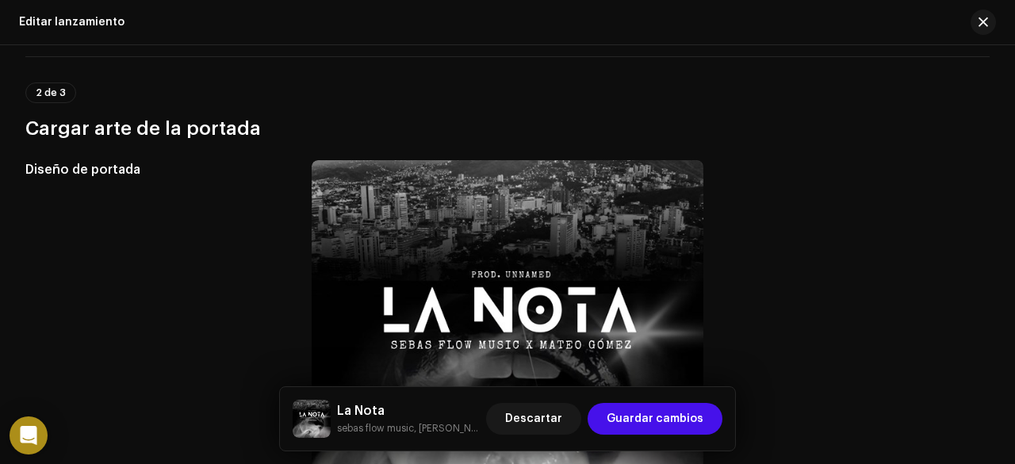
scroll to position [148, 0]
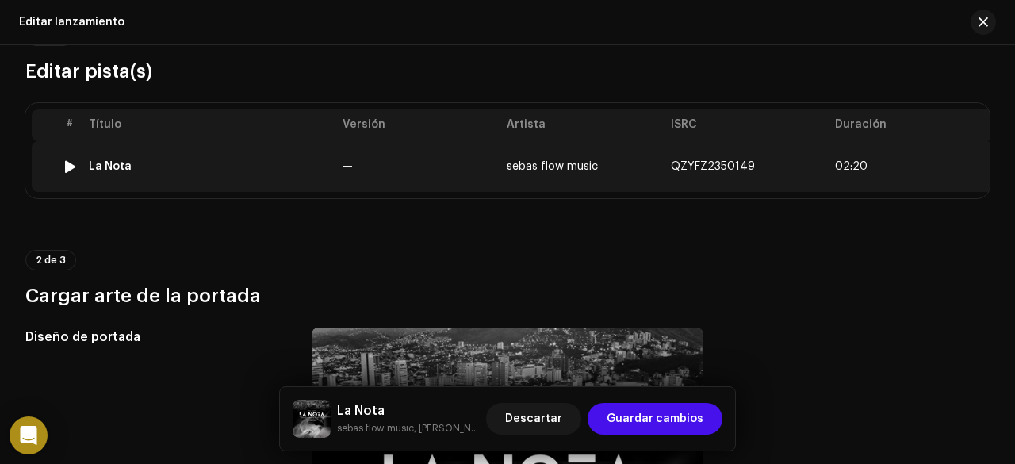
click at [488, 171] on td "—" at bounding box center [418, 166] width 164 height 51
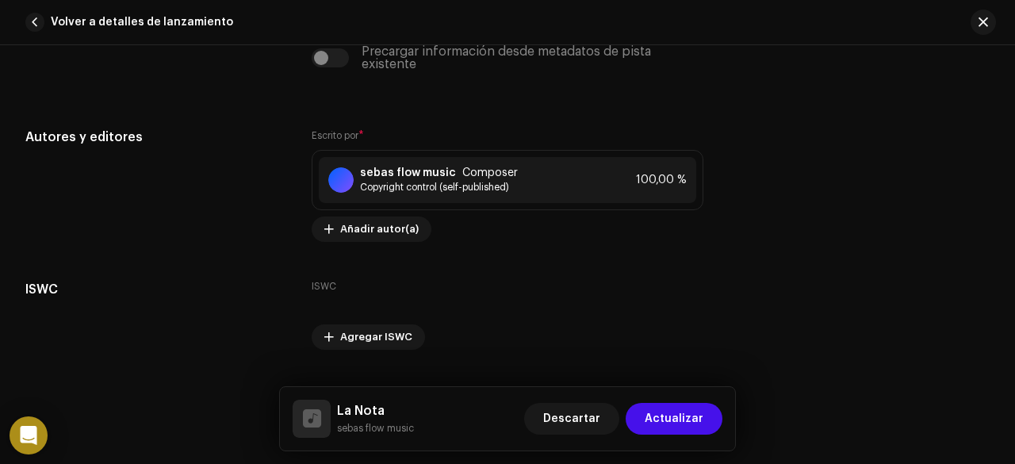
scroll to position [4670, 0]
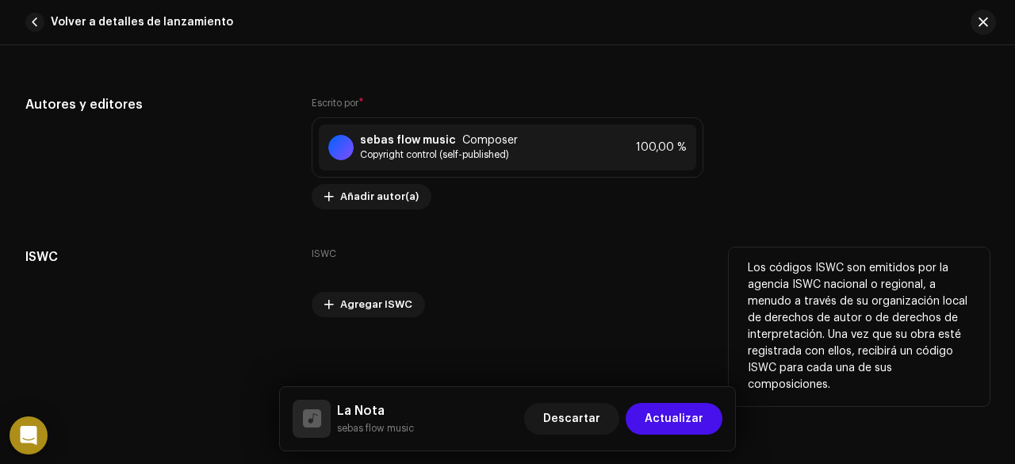
click at [387, 248] on div "ISWC Agregar ISWC" at bounding box center [508, 283] width 392 height 70
click at [315, 248] on label "ISWC" at bounding box center [324, 254] width 25 height 13
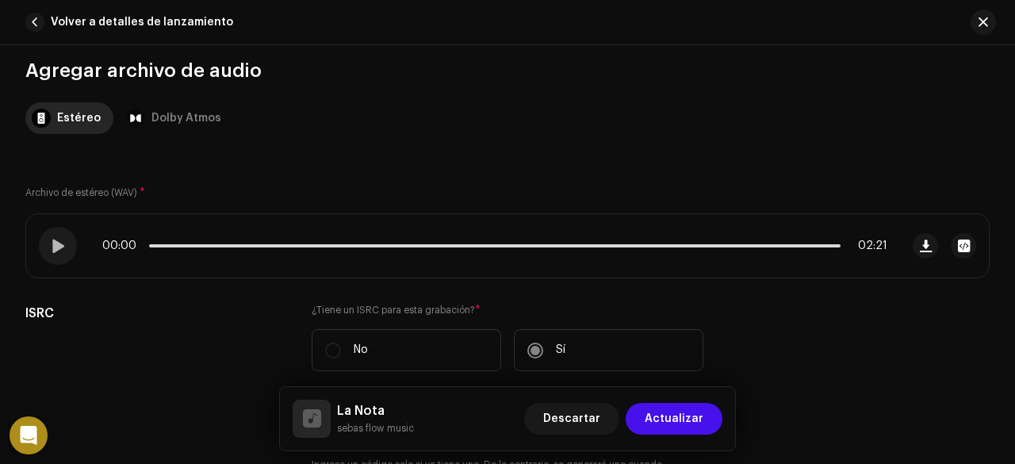
scroll to position [0, 0]
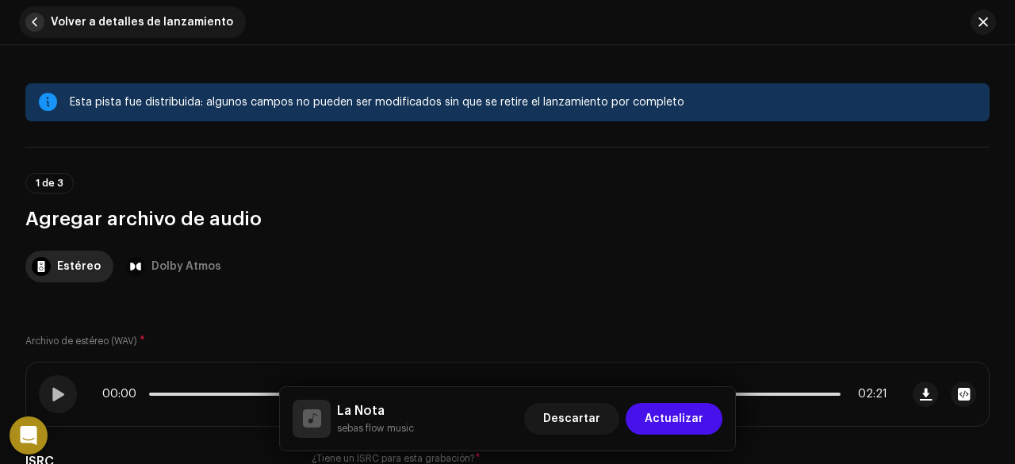
click at [32, 21] on span "button" at bounding box center [34, 22] width 19 height 19
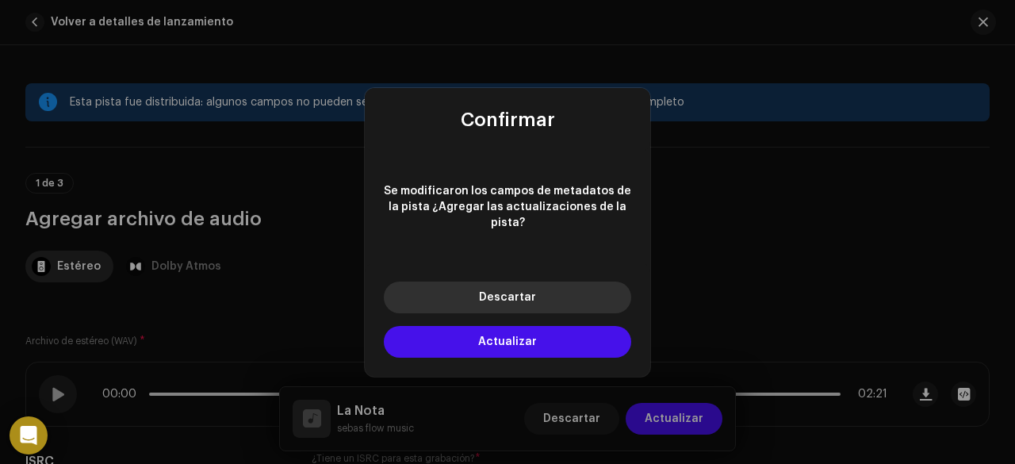
click at [517, 300] on button "Descartar" at bounding box center [508, 298] width 248 height 32
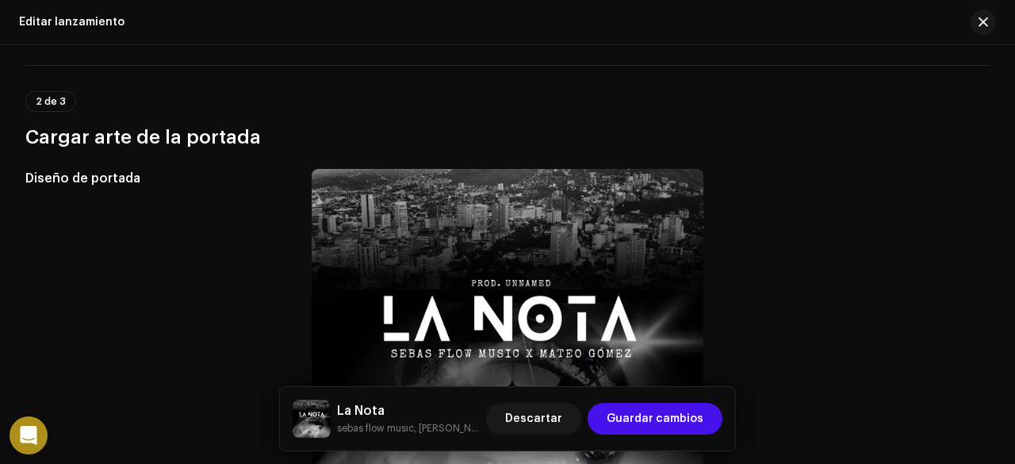
scroll to position [68, 0]
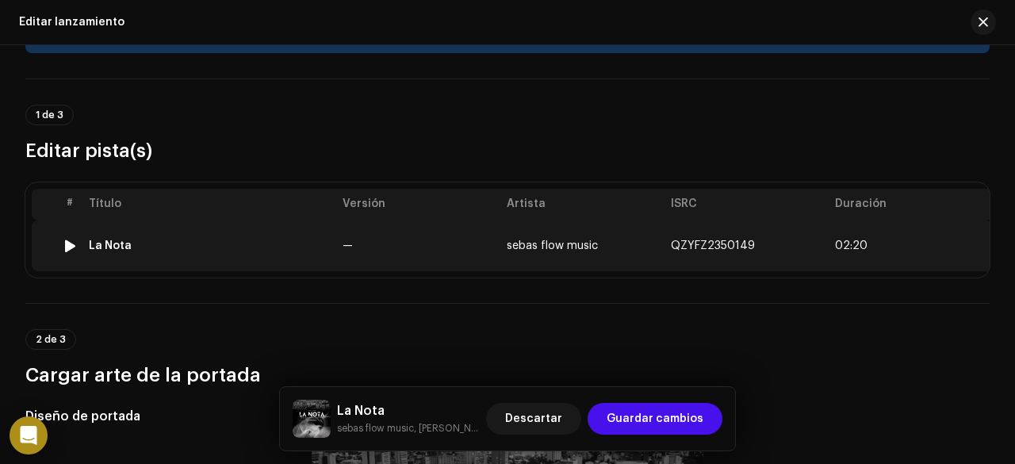
click at [544, 240] on span "sebas flow music" at bounding box center [552, 245] width 91 height 11
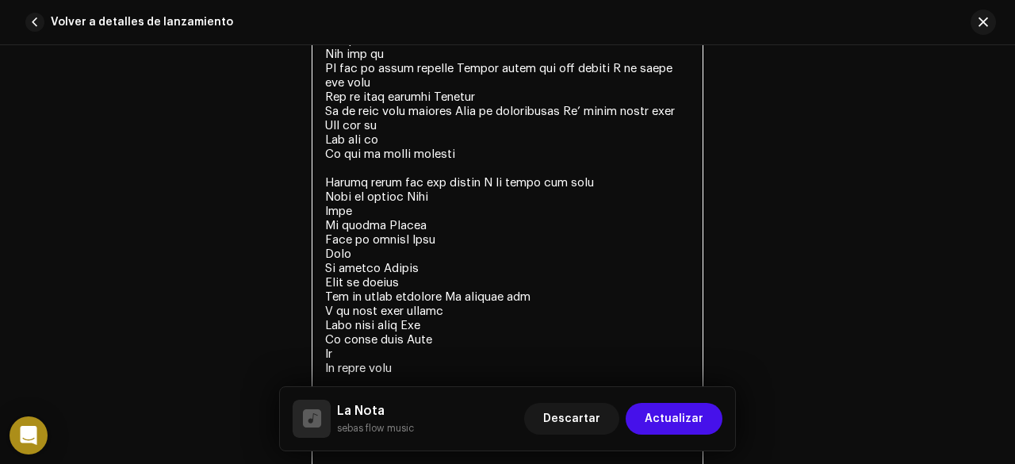
scroll to position [4198, 0]
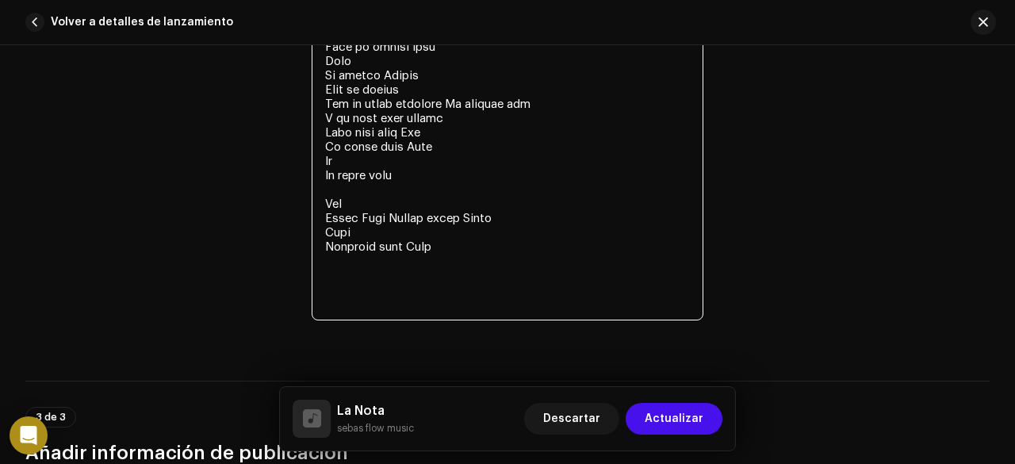
drag, startPoint x: 322, startPoint y: 134, endPoint x: 457, endPoint y: 339, distance: 245.1
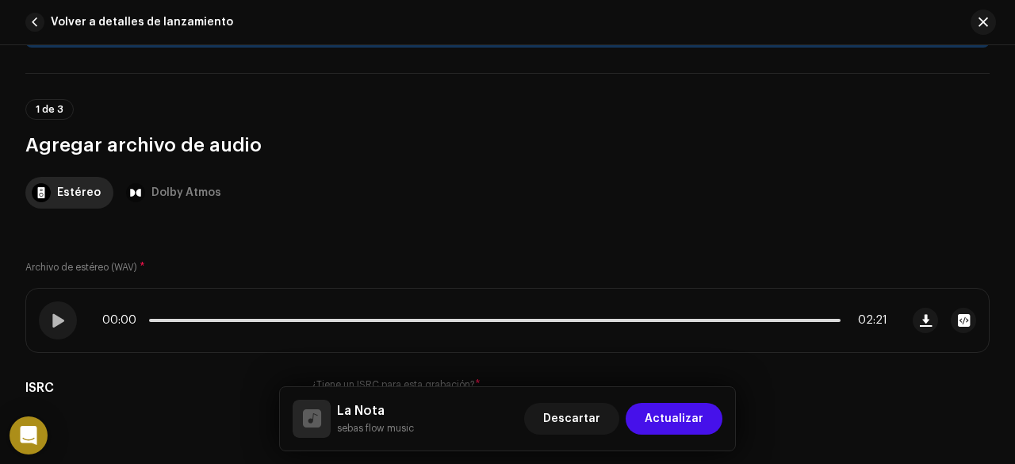
scroll to position [0, 0]
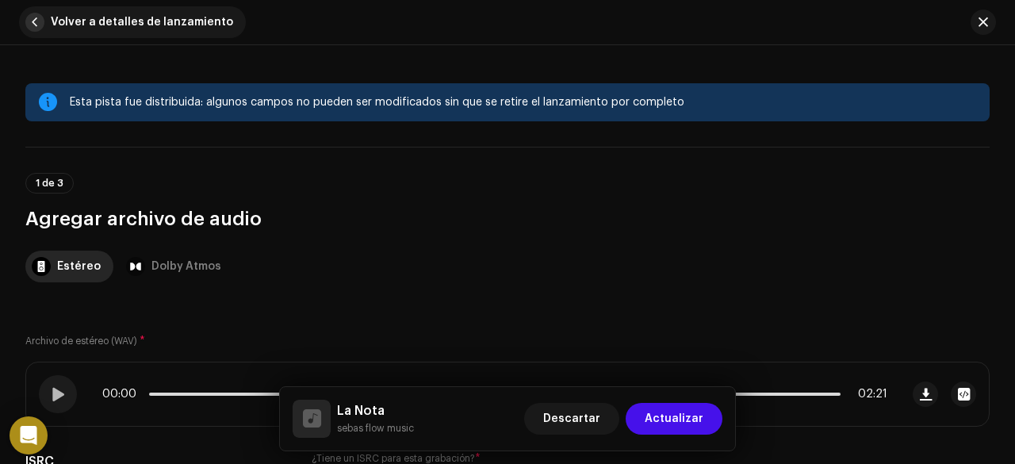
click at [47, 25] on button "Volver a detalles de lanzamiento" at bounding box center [132, 22] width 227 height 32
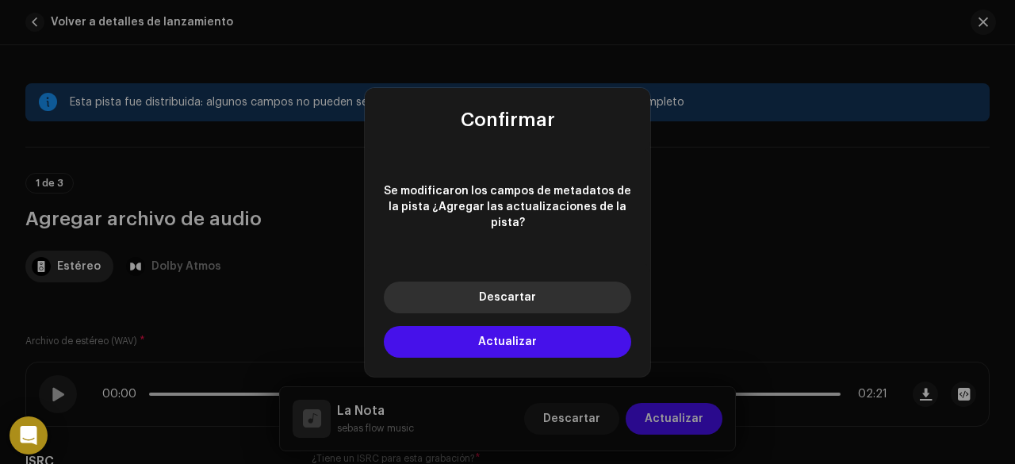
click at [478, 294] on button "Descartar" at bounding box center [508, 298] width 248 height 32
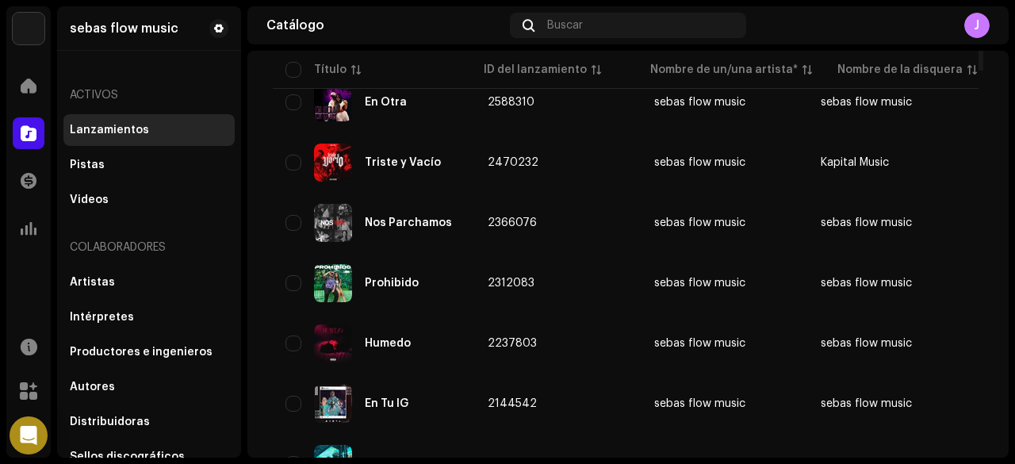
scroll to position [476, 0]
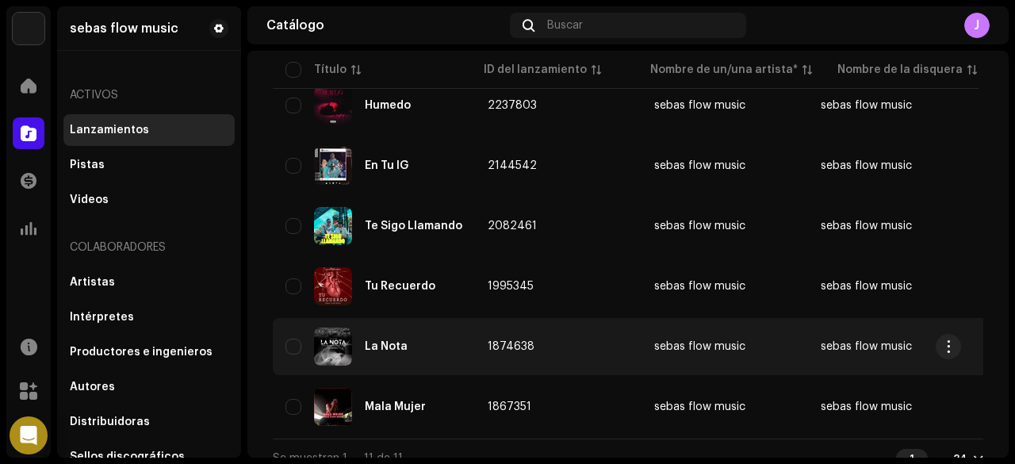
click at [542, 336] on td "1874638" at bounding box center [558, 346] width 167 height 57
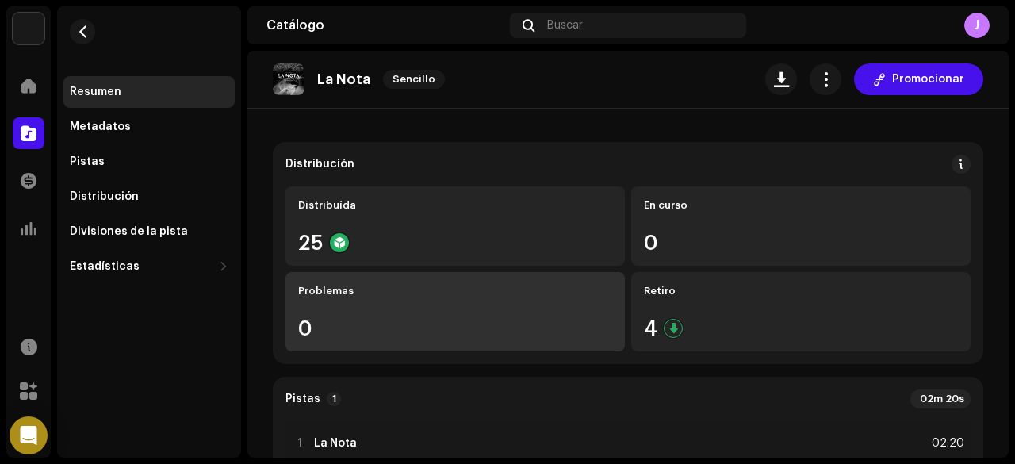
scroll to position [79, 0]
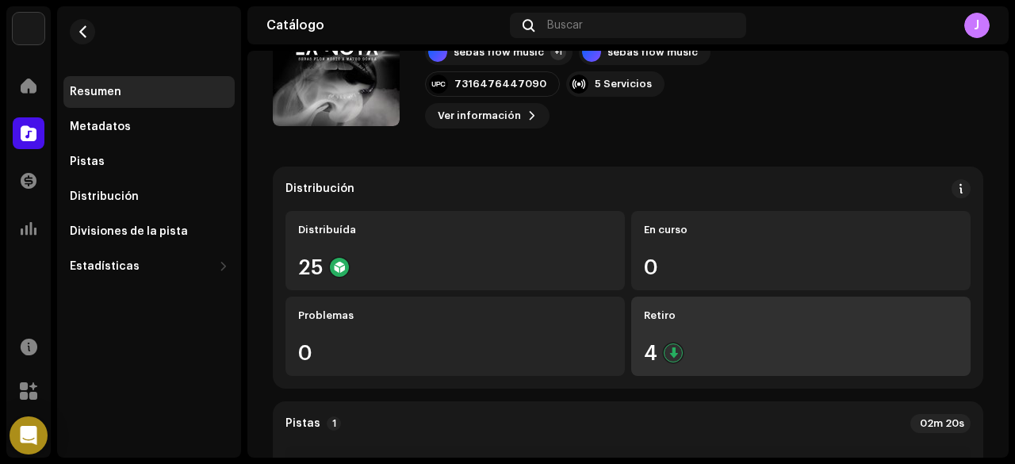
click at [667, 328] on div "Retiro 4" at bounding box center [801, 336] width 340 height 79
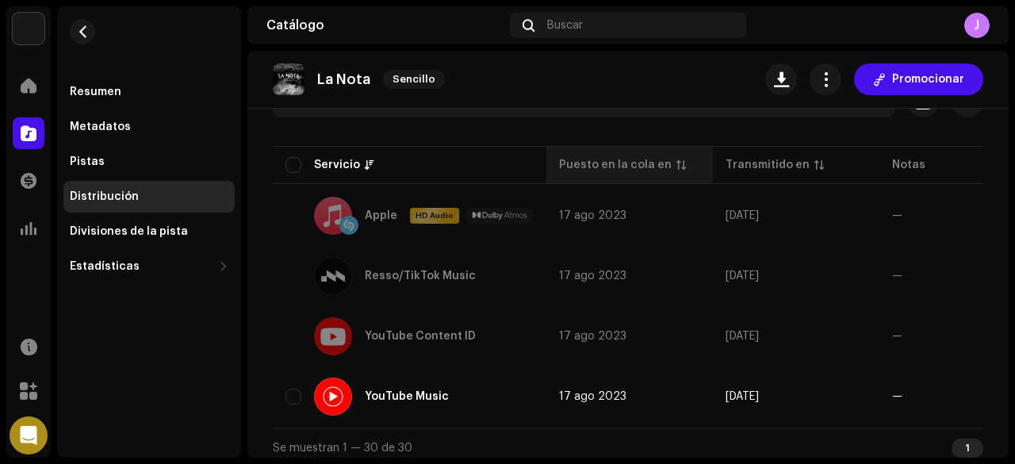
scroll to position [189, 0]
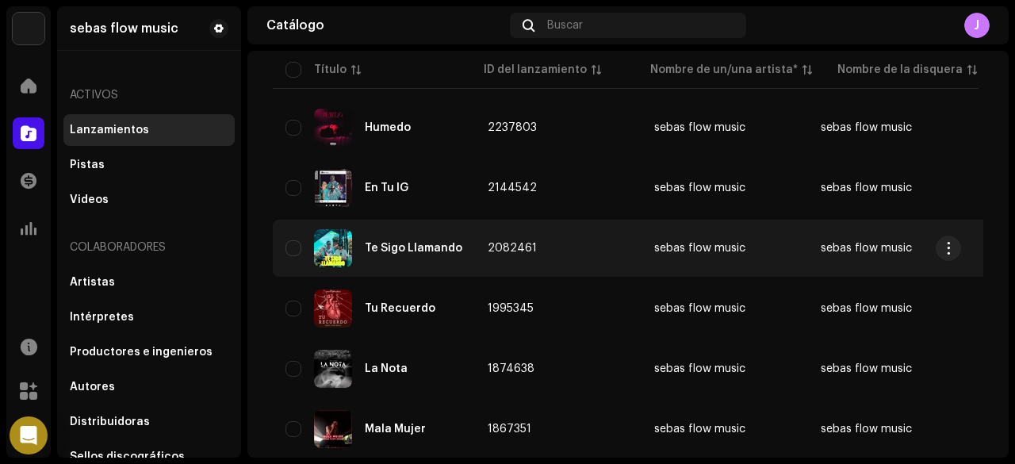
scroll to position [501, 0]
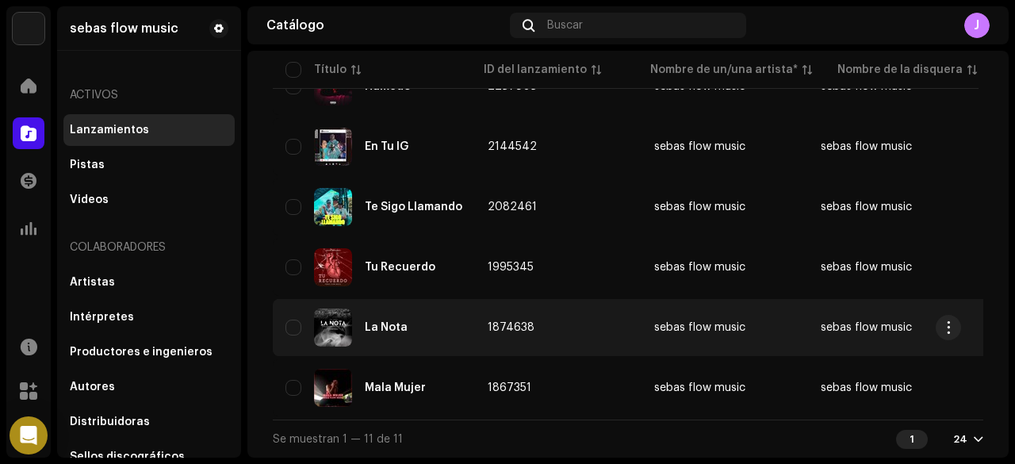
click at [575, 309] on td "1874638" at bounding box center [558, 327] width 167 height 57
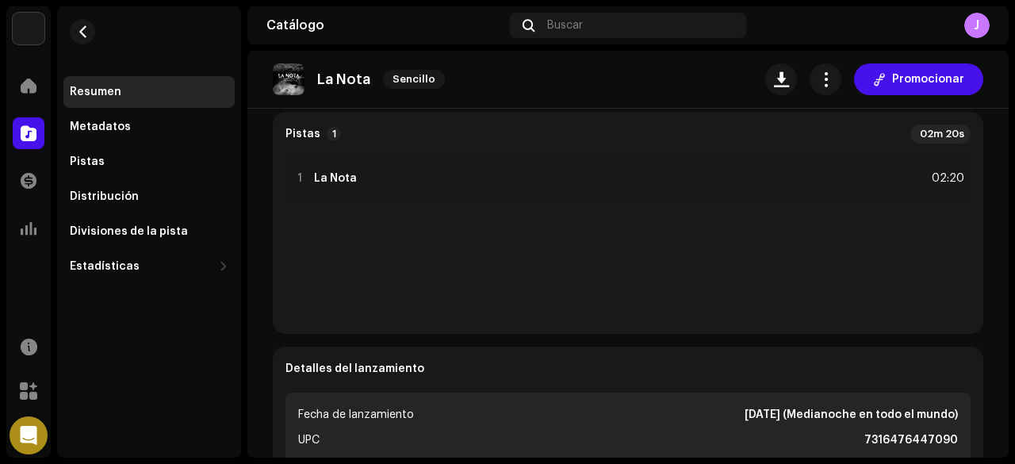
scroll to position [476, 0]
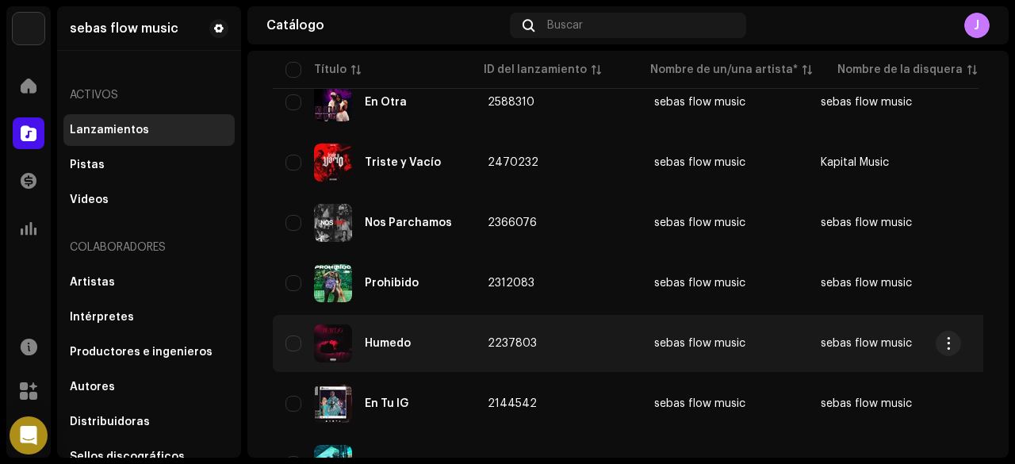
scroll to position [397, 0]
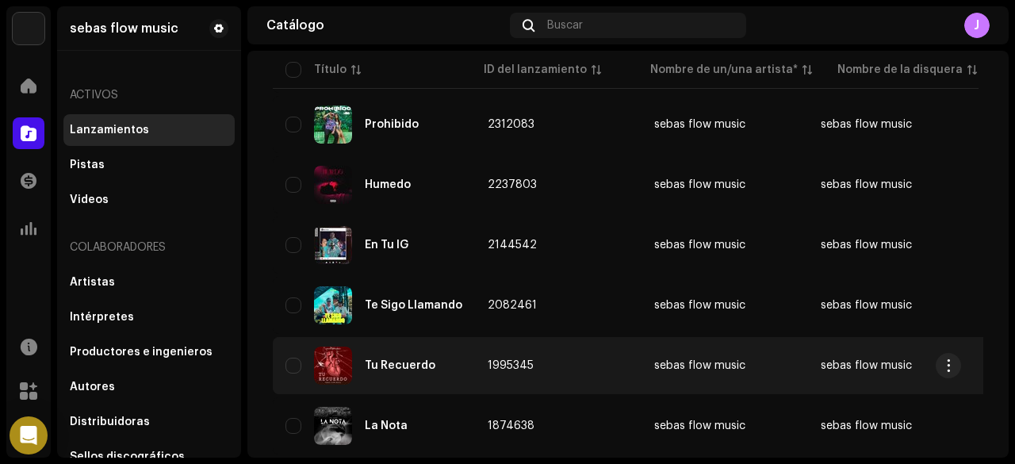
click at [381, 365] on div "Tu Recuerdo" at bounding box center [400, 365] width 71 height 11
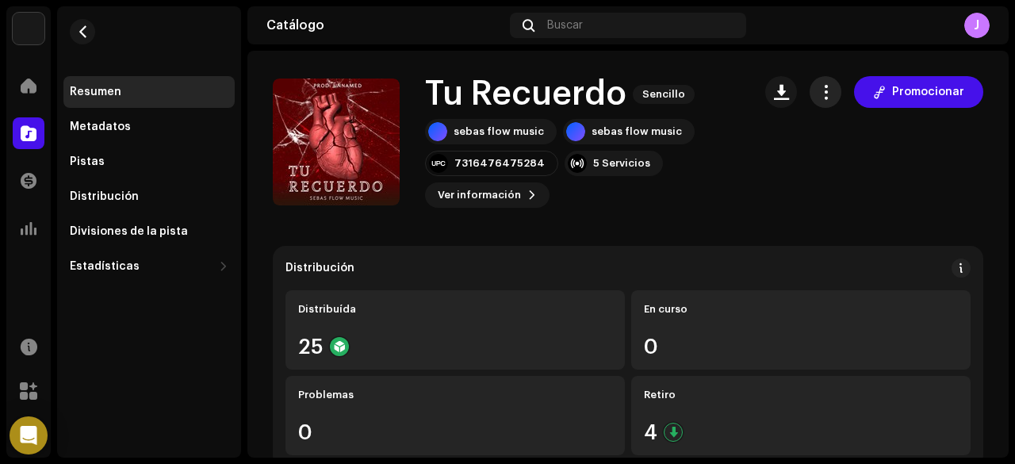
click at [819, 95] on span "button" at bounding box center [826, 92] width 15 height 13
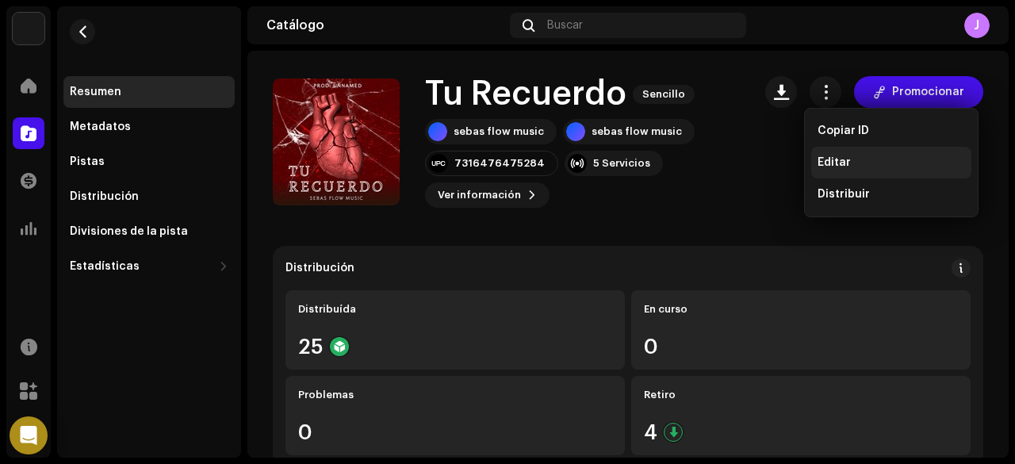
click at [833, 159] on span "Editar" at bounding box center [834, 162] width 33 height 13
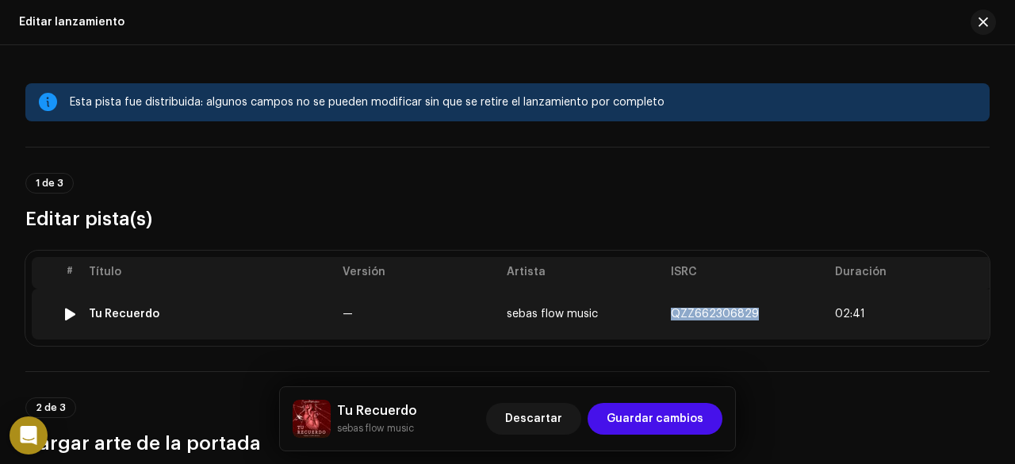
drag, startPoint x: 675, startPoint y: 309, endPoint x: 754, endPoint y: 310, distance: 79.3
click at [754, 310] on td "QZZ662306829" at bounding box center [747, 314] width 164 height 51
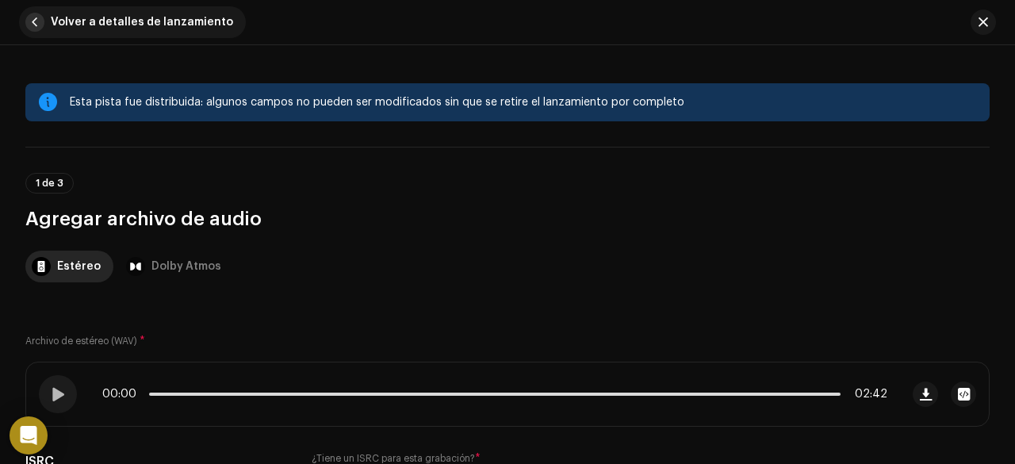
click at [39, 21] on span "button" at bounding box center [34, 22] width 19 height 19
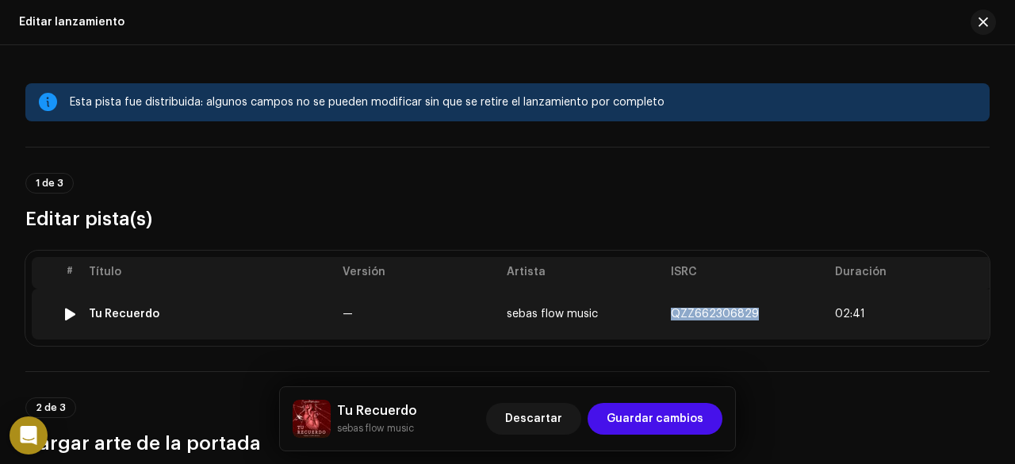
copy span "QZZ662306829"
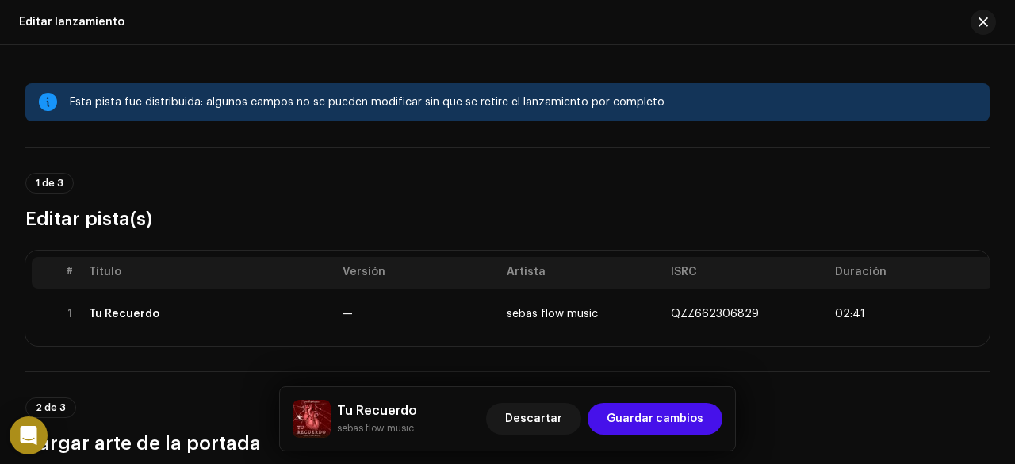
click at [225, 285] on th "Título" at bounding box center [210, 273] width 254 height 32
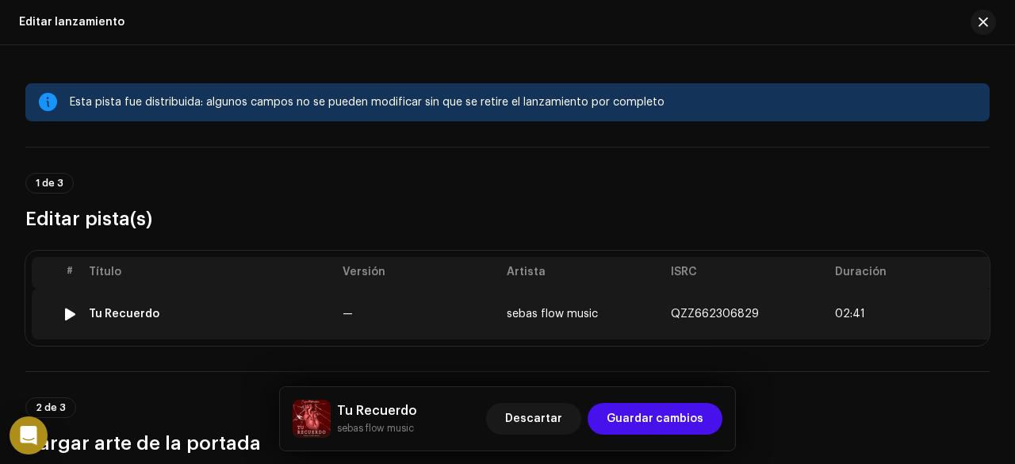
click at [578, 318] on span "sebas flow music" at bounding box center [552, 314] width 91 height 11
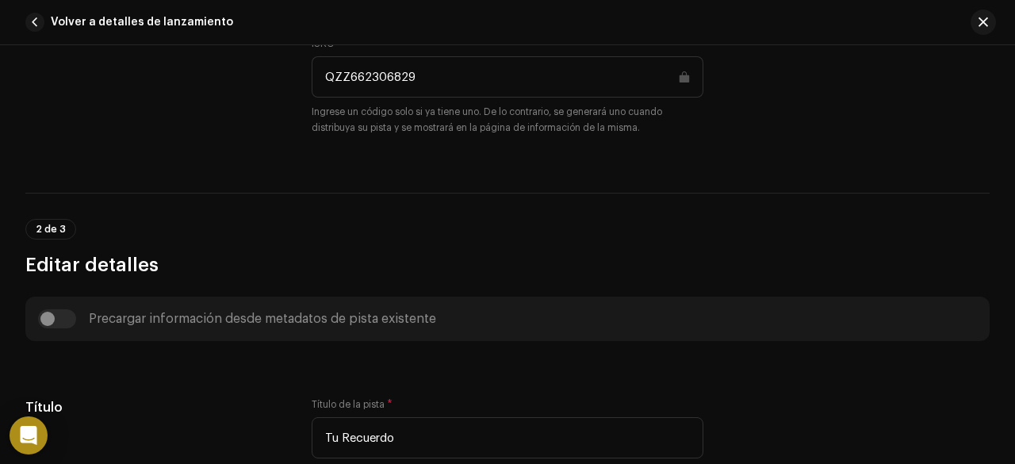
scroll to position [263, 0]
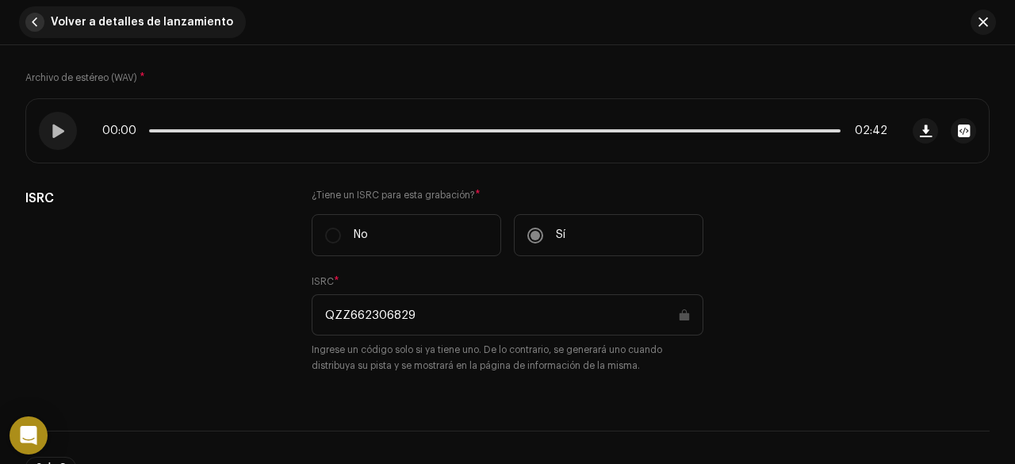
click at [33, 21] on span "button" at bounding box center [34, 22] width 19 height 19
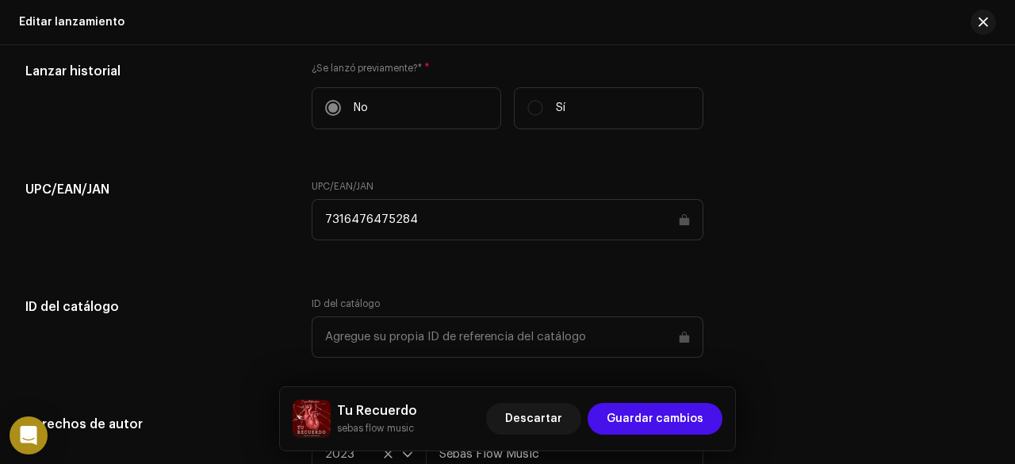
scroll to position [2221, 0]
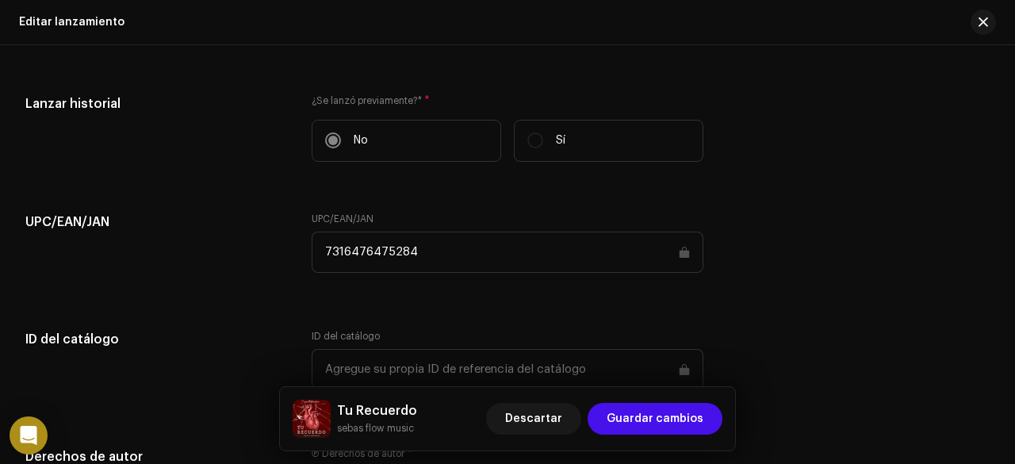
drag, startPoint x: 415, startPoint y: 244, endPoint x: 315, endPoint y: 244, distance: 100.0
click at [315, 244] on input "7316476475284" at bounding box center [508, 252] width 392 height 41
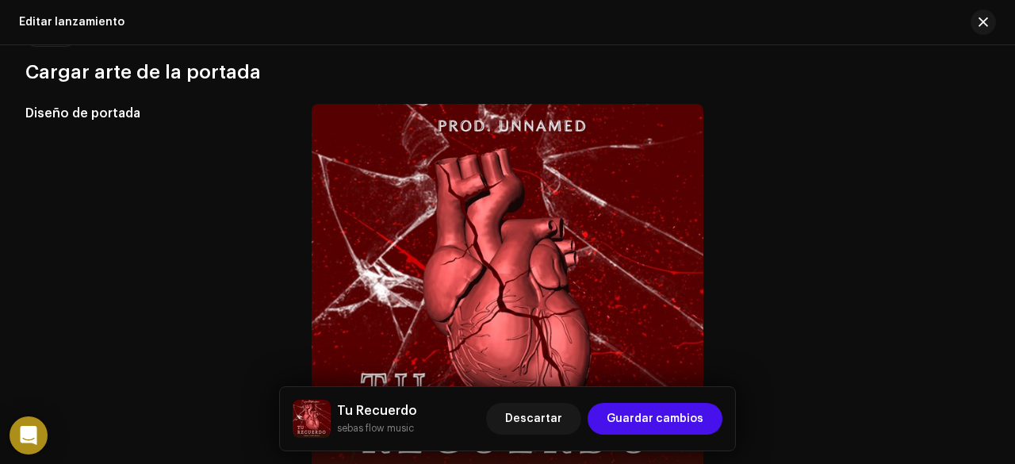
scroll to position [54, 0]
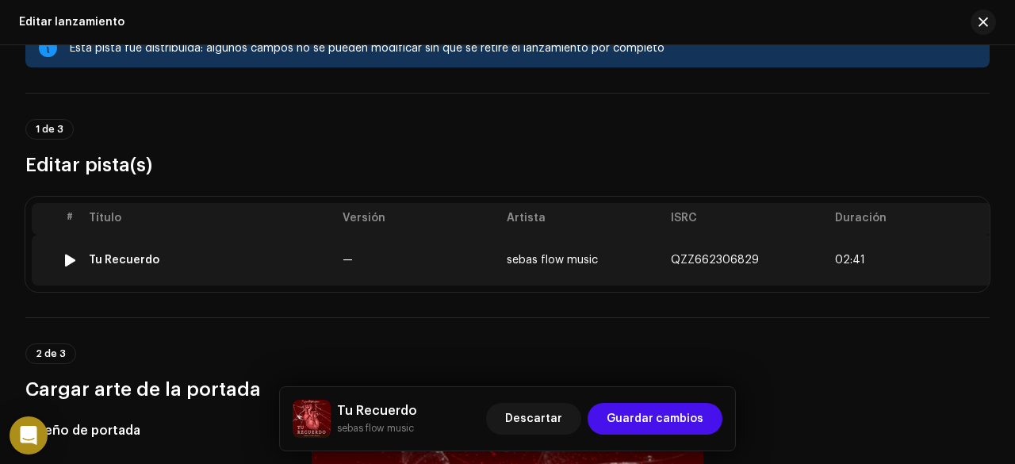
click at [213, 267] on td "Tu Recuerdo" at bounding box center [210, 260] width 254 height 51
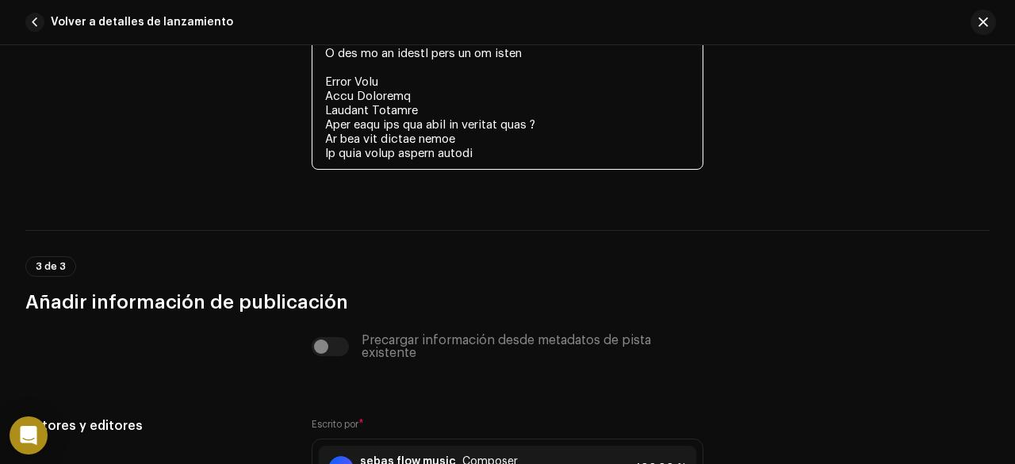
scroll to position [4455, 0]
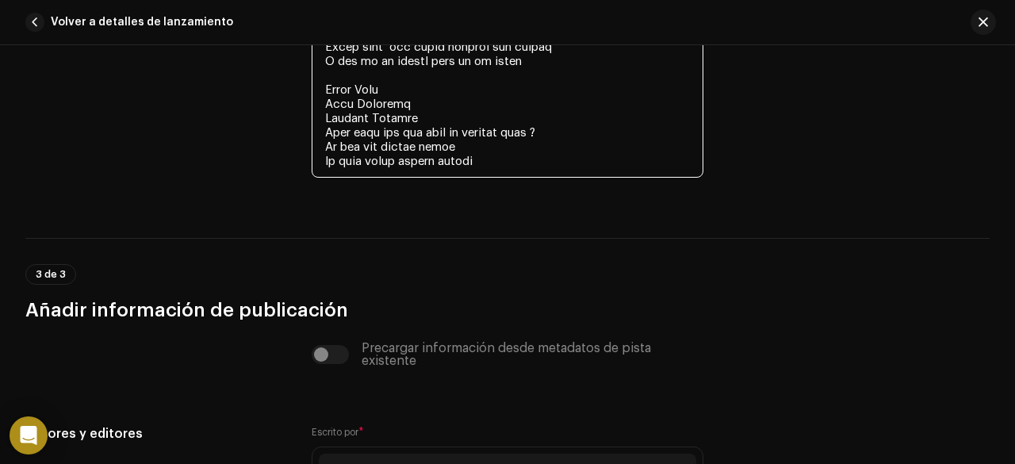
drag, startPoint x: 322, startPoint y: 167, endPoint x: 483, endPoint y: 161, distance: 161.1
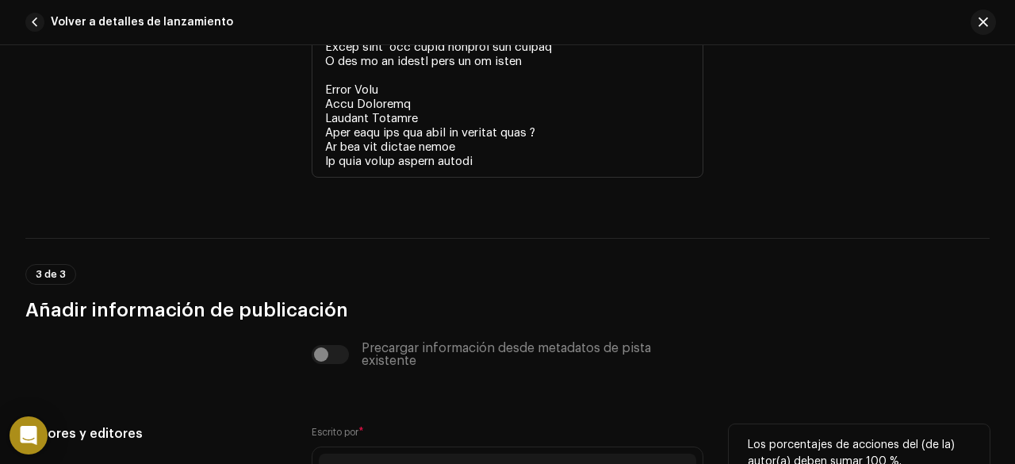
scroll to position [4785, 0]
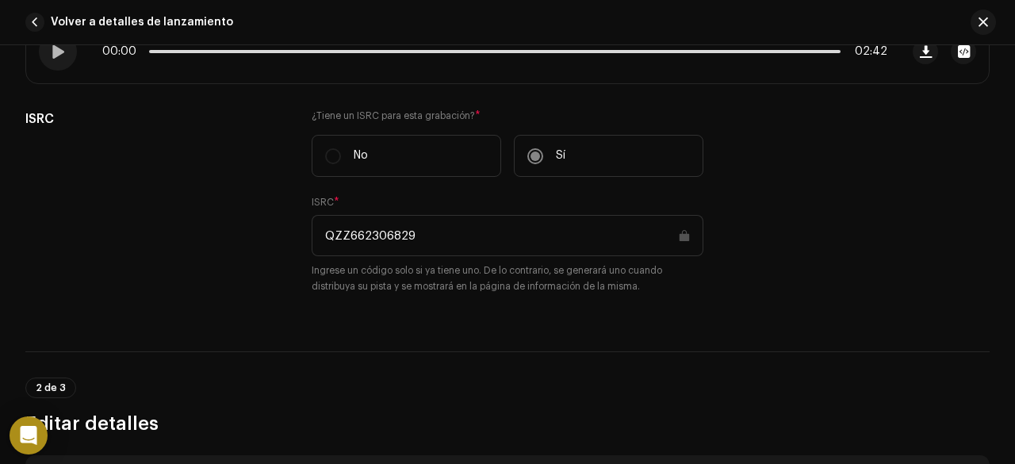
scroll to position [0, 0]
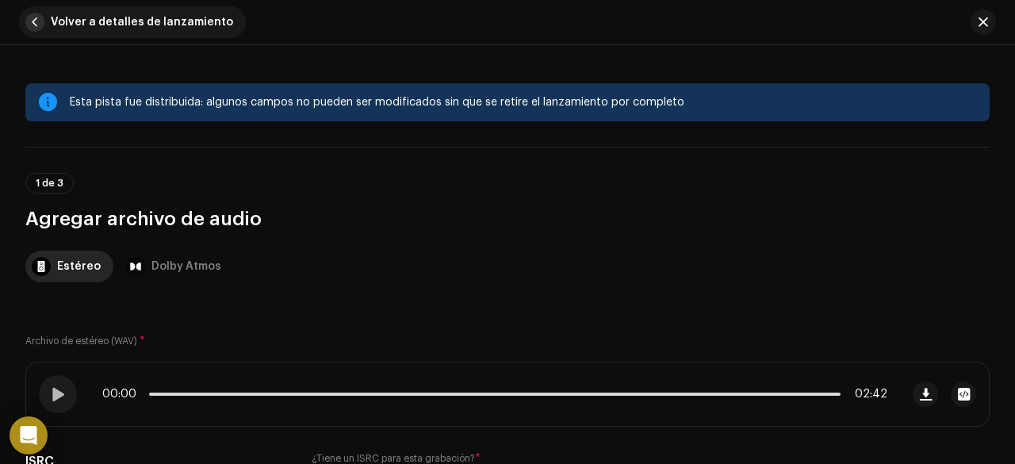
click at [33, 21] on span "button" at bounding box center [34, 22] width 19 height 19
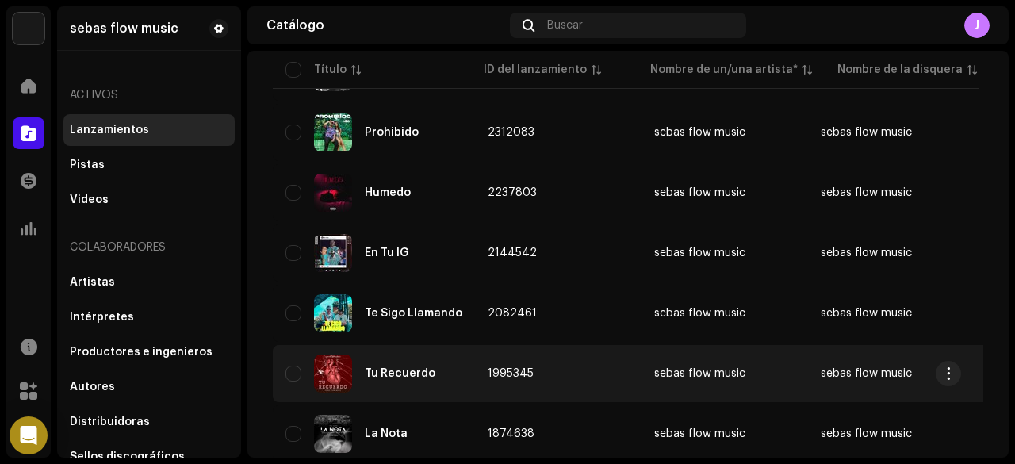
scroll to position [476, 0]
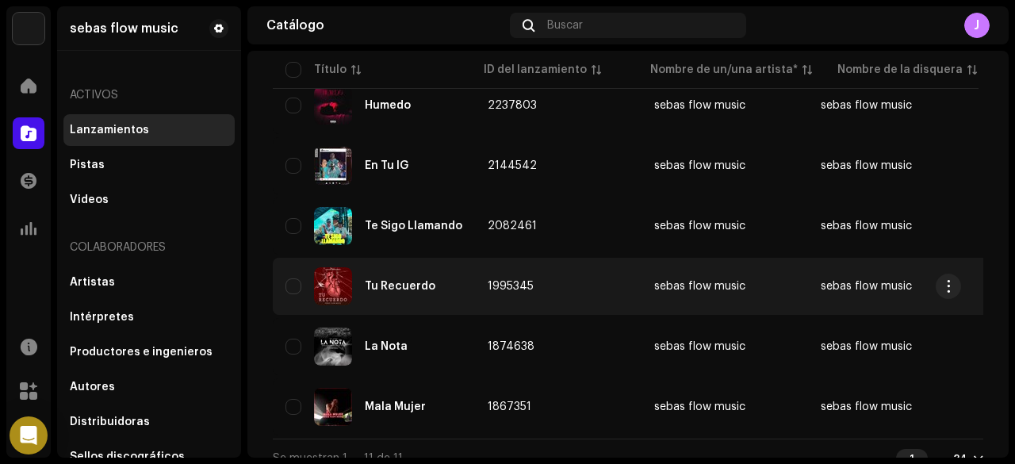
click at [488, 282] on span "1995345" at bounding box center [511, 286] width 46 height 11
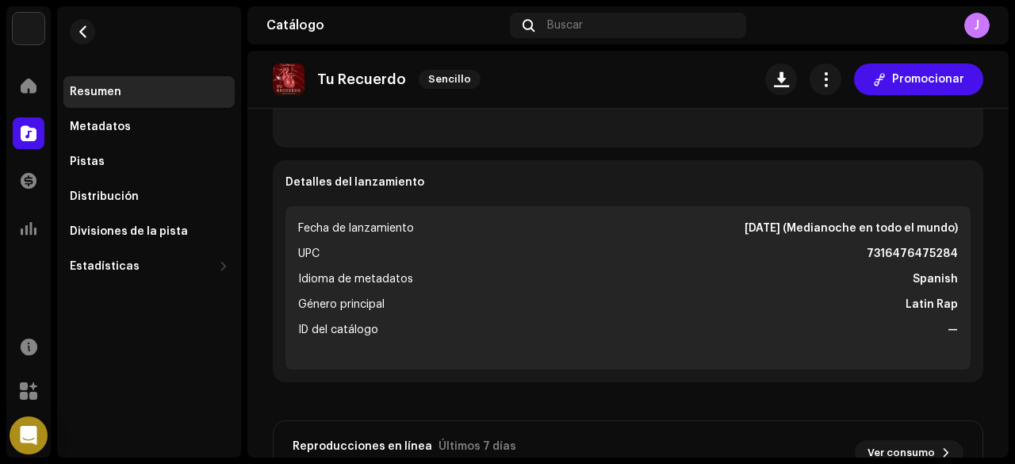
scroll to position [397, 0]
